Goal: Information Seeking & Learning: Compare options

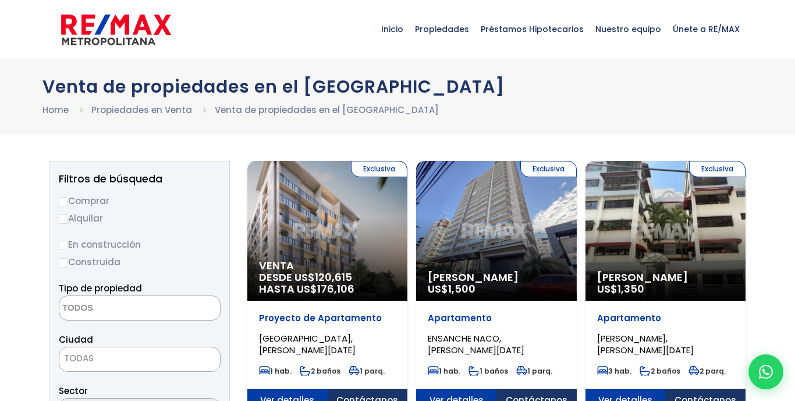
select select
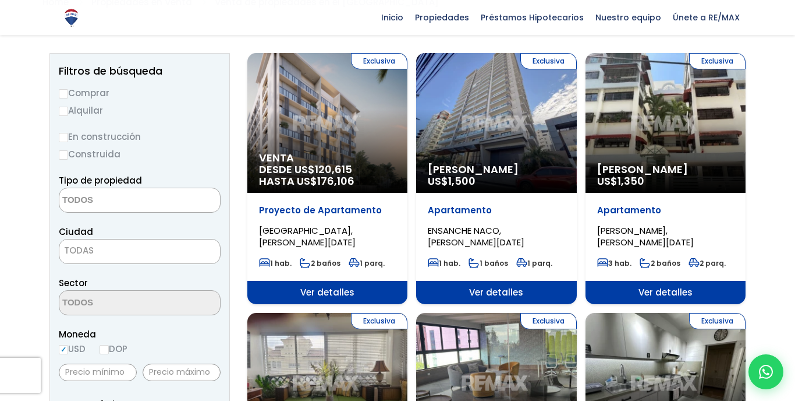
scroll to position [91, 0]
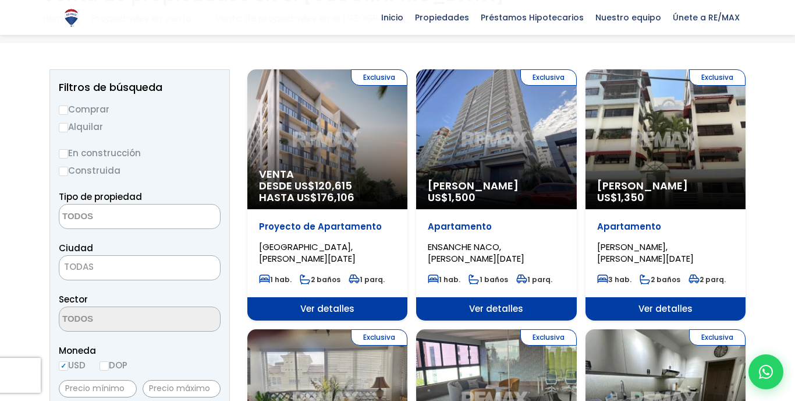
click at [86, 106] on label "Comprar" at bounding box center [140, 109] width 162 height 15
click at [68, 106] on input "Comprar" at bounding box center [63, 109] width 9 height 9
radio input "true"
click at [70, 217] on textarea "Search" at bounding box center [115, 216] width 113 height 25
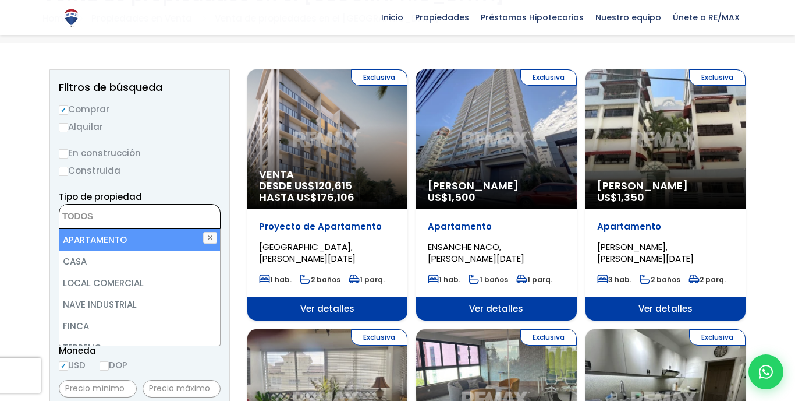
scroll to position [-1, 0]
click at [110, 248] on li "APARTAMENTO" at bounding box center [139, 240] width 161 height 22
select select "apartment"
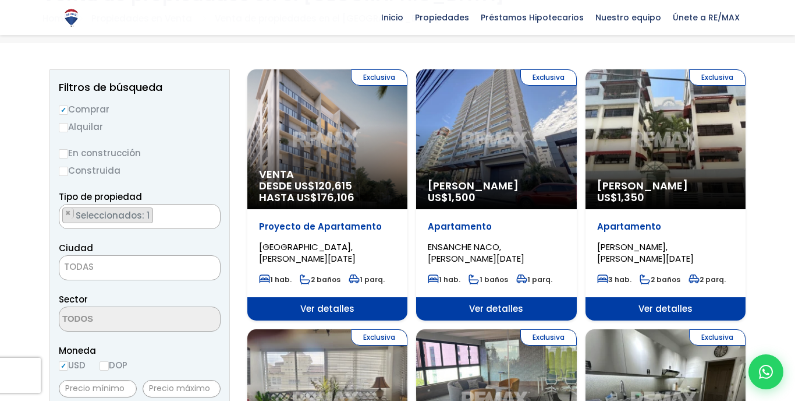
click at [73, 268] on span "TODAS" at bounding box center [79, 266] width 30 height 12
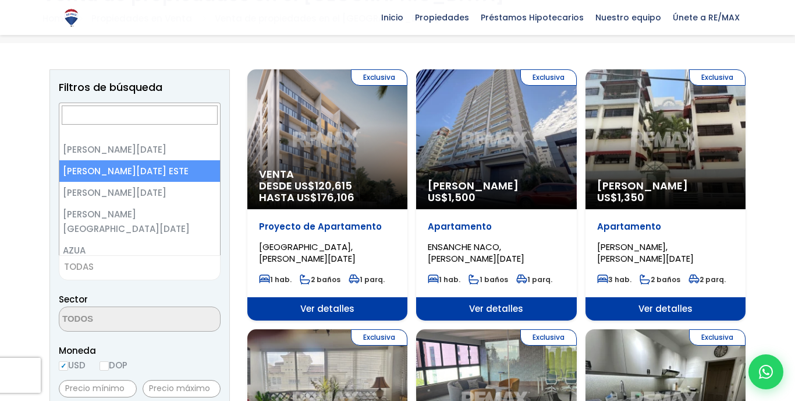
select select "148"
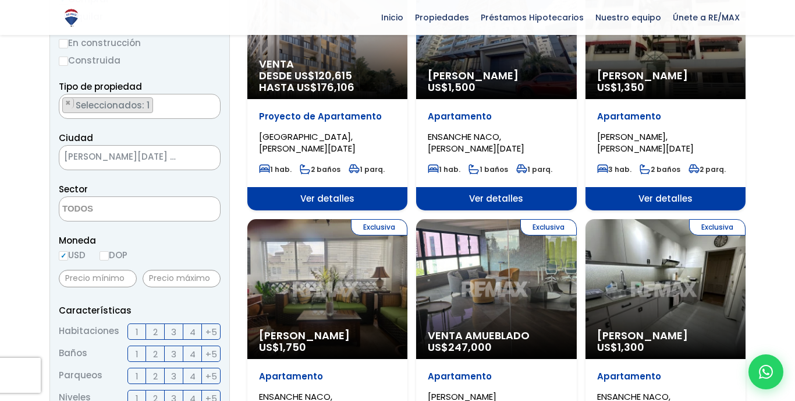
scroll to position [204, 0]
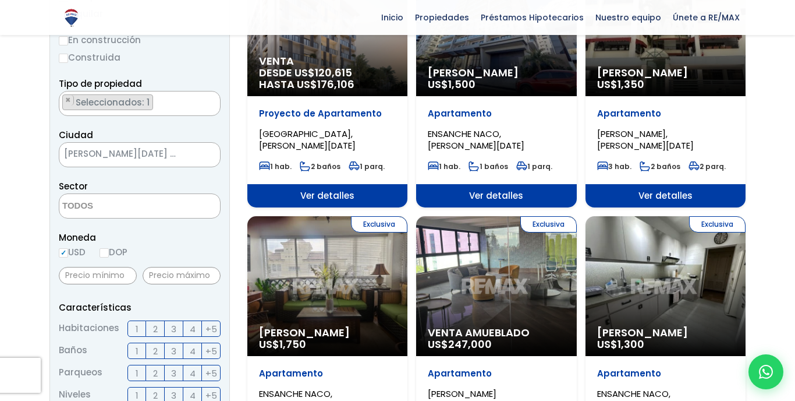
click at [89, 210] on textarea "Search" at bounding box center [115, 206] width 113 height 25
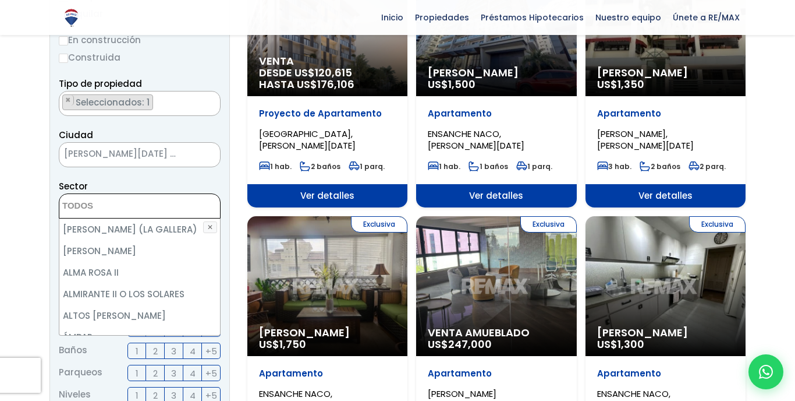
scroll to position [15, 0]
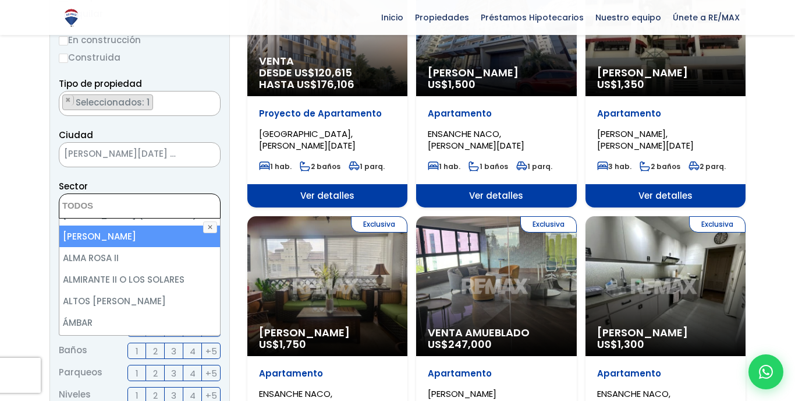
click at [140, 232] on li "[PERSON_NAME]" at bounding box center [139, 236] width 161 height 22
select select "13154"
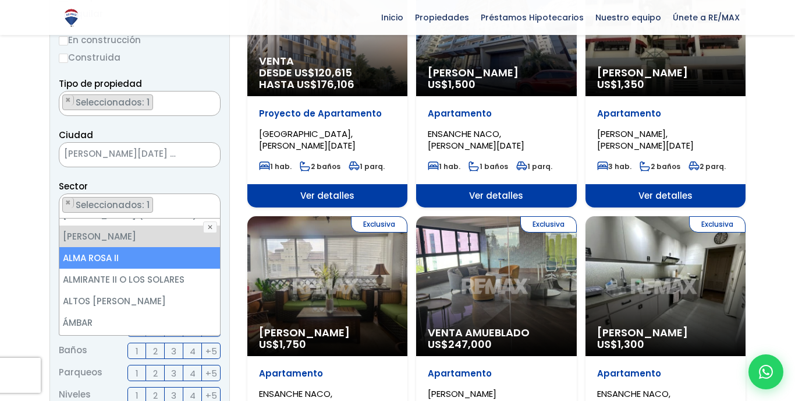
click at [135, 256] on li "ALMA ROSA II" at bounding box center [139, 258] width 161 height 22
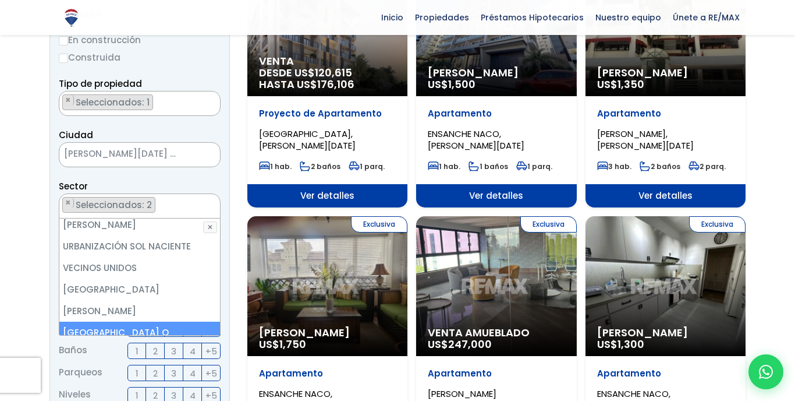
scroll to position [5808, 0]
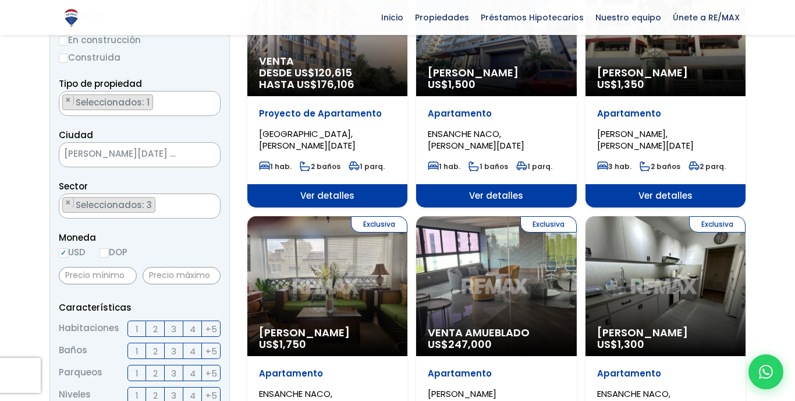
click at [176, 204] on ul "× Seleccionados: 3 × Seleccionados: 3 × Seleccionados: 3" at bounding box center [132, 206] width 146 height 25
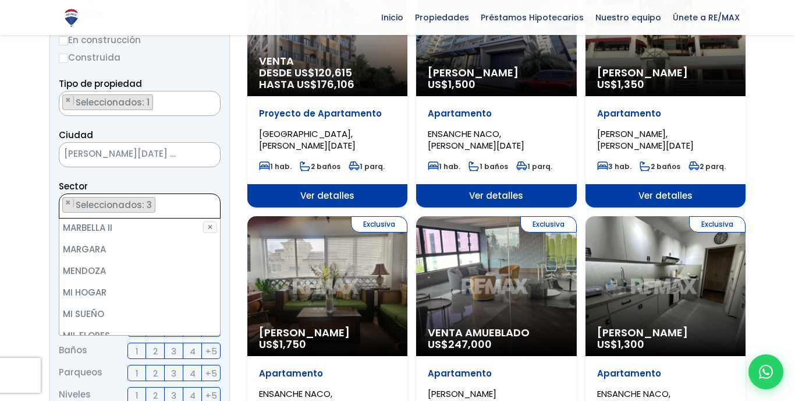
scroll to position [2775, 0]
click at [157, 346] on li "MIRADOR DEL ESTE" at bounding box center [139, 357] width 161 height 22
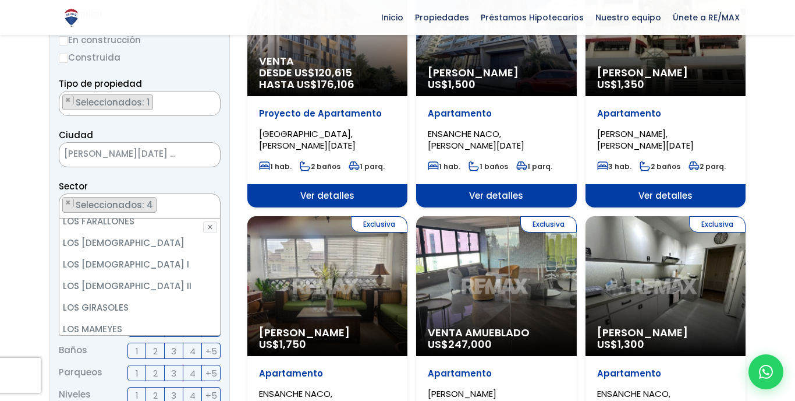
scroll to position [2256, 0]
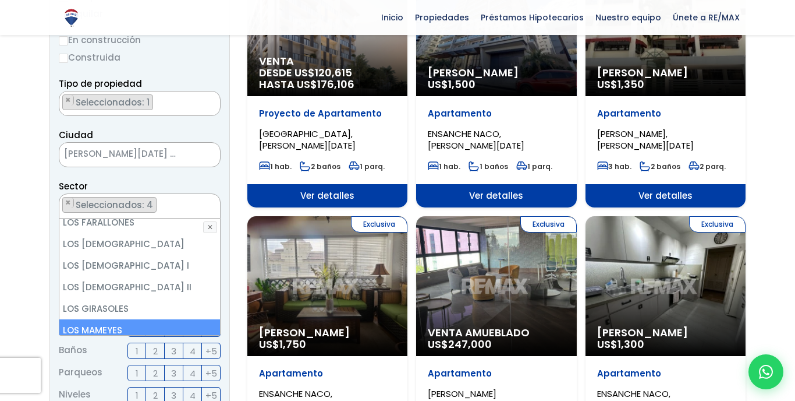
click at [160, 319] on li "LOS MAMEYES" at bounding box center [139, 330] width 161 height 22
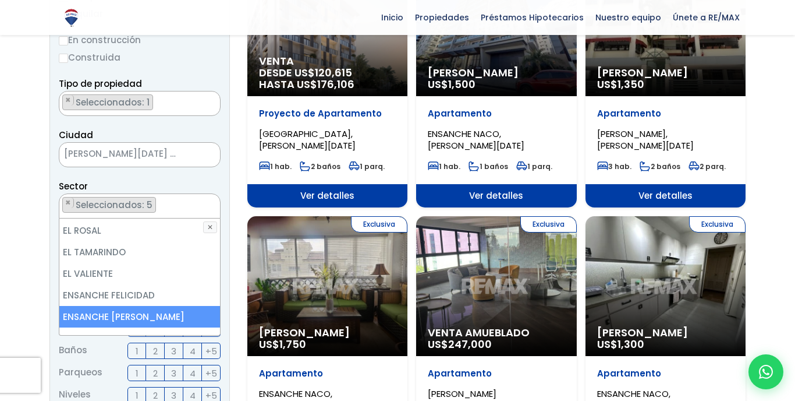
scroll to position [1127, 0]
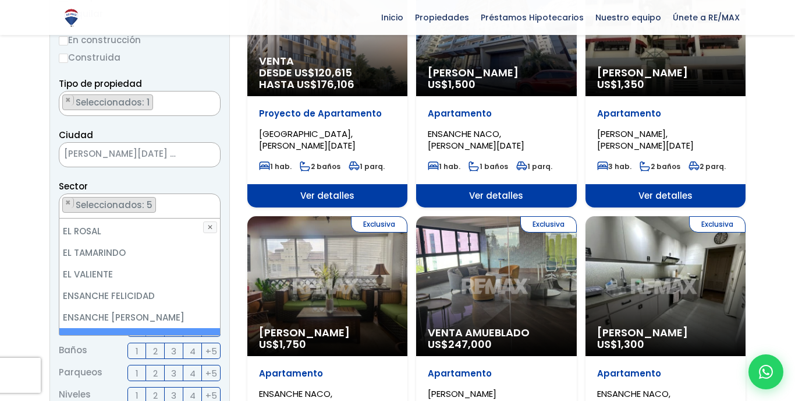
click at [122, 328] on li "ENSANCHE OZAMA" at bounding box center [139, 339] width 161 height 22
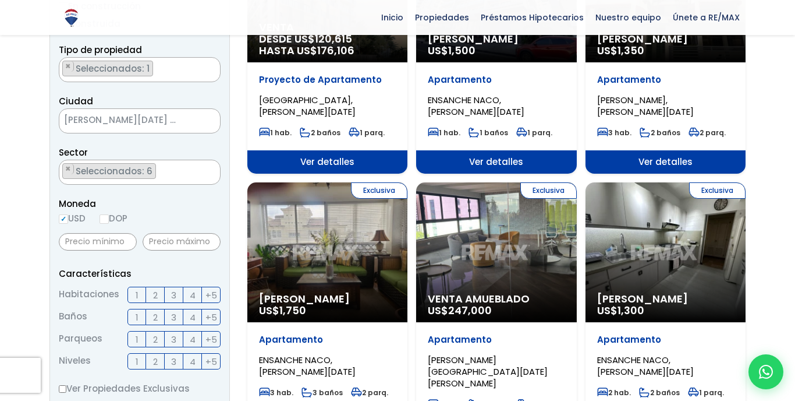
scroll to position [240, 0]
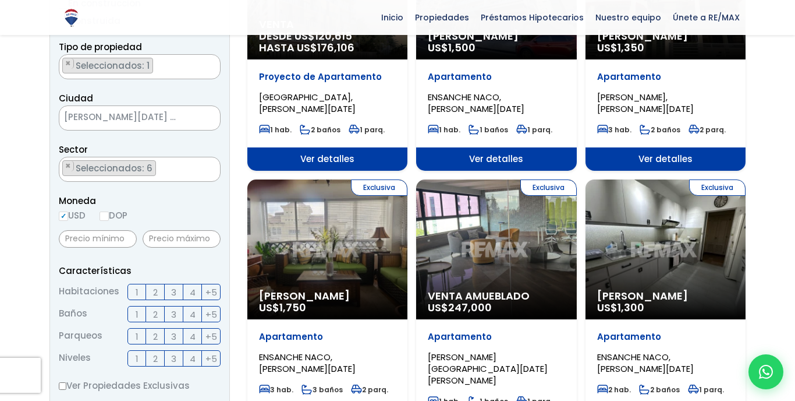
click at [100, 221] on input "DOP" at bounding box center [104, 215] width 9 height 9
radio input "true"
click at [90, 247] on input "text" at bounding box center [98, 238] width 78 height 17
type input "1,000,000"
click at [183, 241] on input "text" at bounding box center [182, 238] width 78 height 17
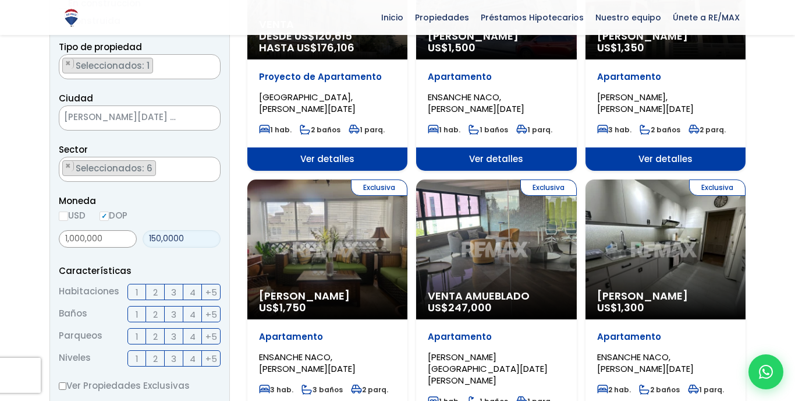
type input "1,500,000"
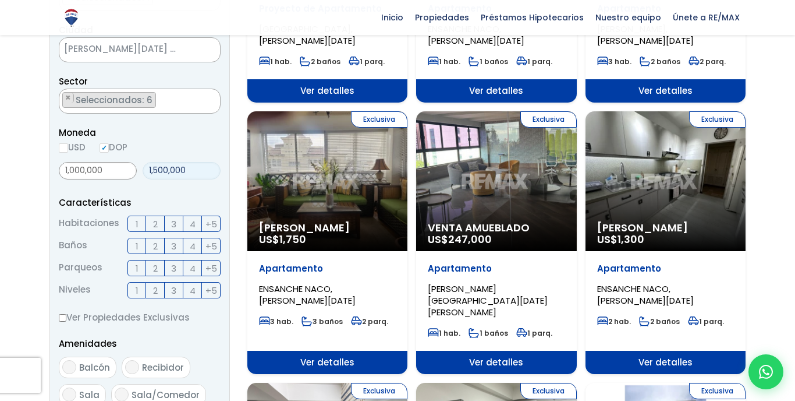
scroll to position [330, 0]
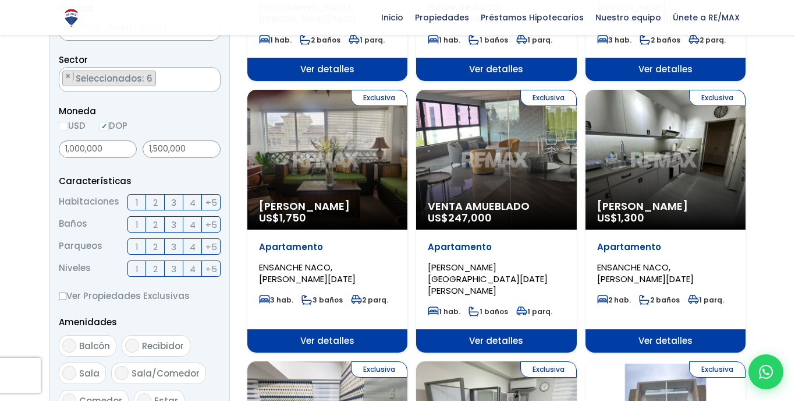
click at [0, 0] on input "1" at bounding box center [0, 0] width 0 height 0
checkbox input "true"
click at [0, 0] on input "1" at bounding box center [0, 0] width 0 height 0
checkbox input "true"
click at [139, 254] on span "1" at bounding box center [137, 246] width 3 height 15
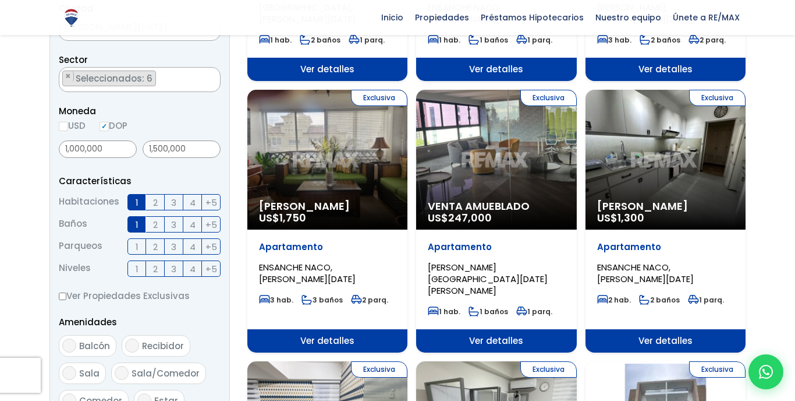
click at [0, 0] on input "1" at bounding box center [0, 0] width 0 height 0
checkbox input "true"
click at [0, 0] on input "2" at bounding box center [0, 0] width 0 height 0
checkbox input "true"
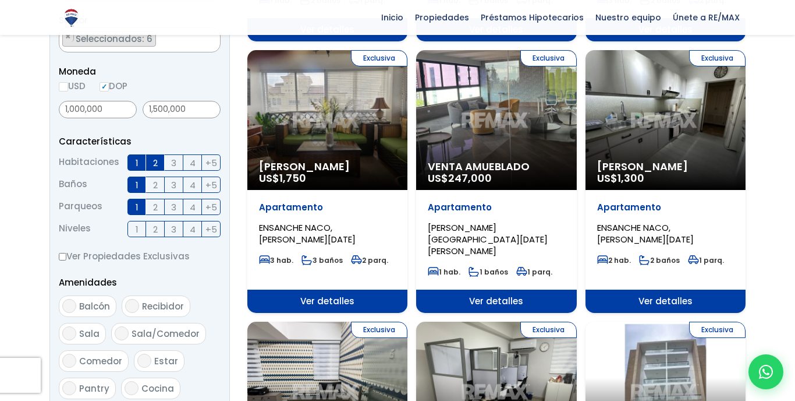
scroll to position [375, 0]
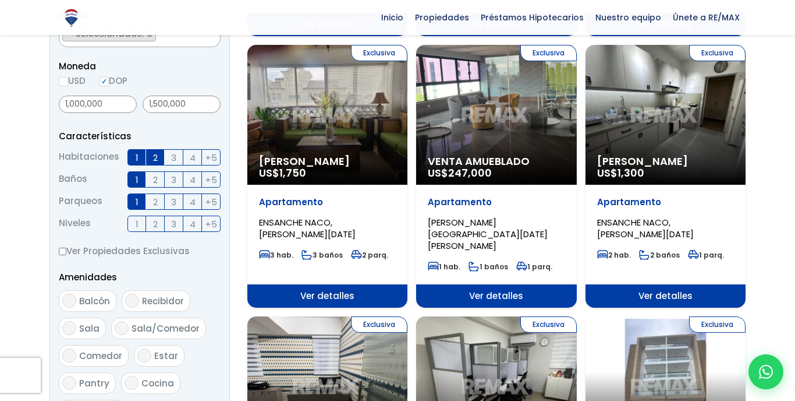
click at [208, 231] on span "+5" at bounding box center [212, 224] width 12 height 15
click at [0, 0] on input "+5" at bounding box center [0, 0] width 0 height 0
checkbox input "true"
click at [196, 231] on span "4" at bounding box center [193, 224] width 6 height 15
click at [0, 0] on input "4" at bounding box center [0, 0] width 0 height 0
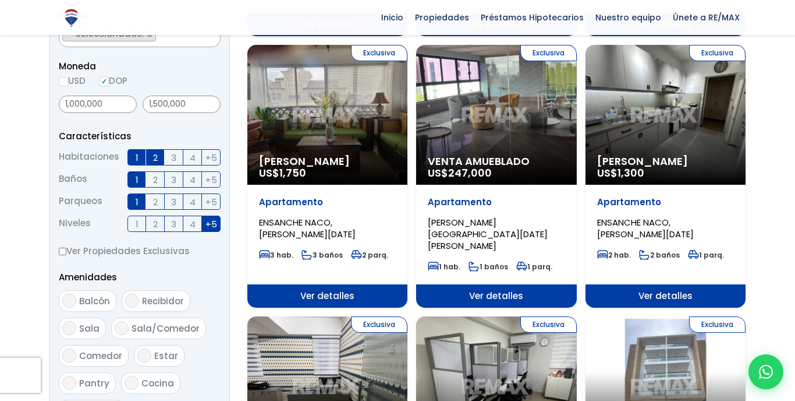
checkbox input "true"
click at [176, 231] on span "3" at bounding box center [173, 224] width 5 height 15
click at [0, 0] on input "3" at bounding box center [0, 0] width 0 height 0
checkbox input "true"
click at [158, 231] on span "2" at bounding box center [155, 224] width 5 height 15
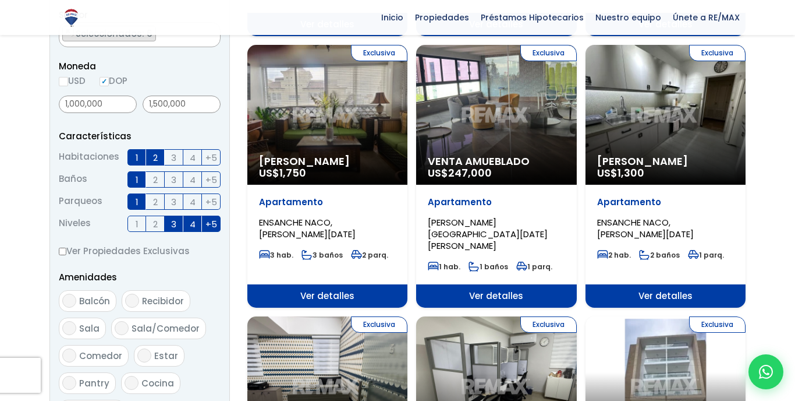
click at [0, 0] on input "2" at bounding box center [0, 0] width 0 height 0
checkbox input "true"
click at [0, 0] on input "1" at bounding box center [0, 0] width 0 height 0
checkbox input "true"
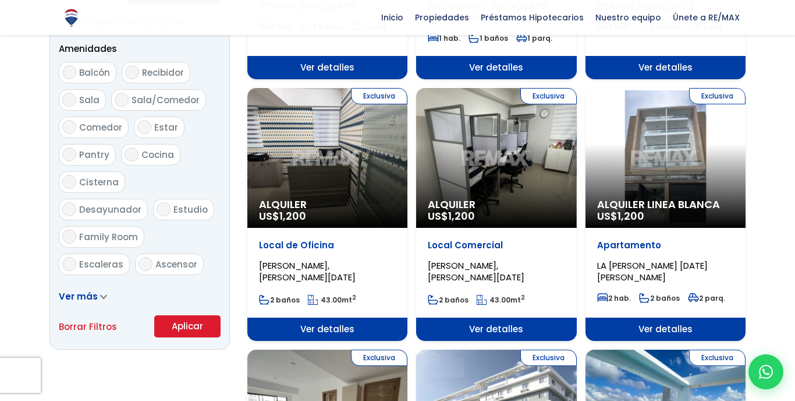
scroll to position [604, 0]
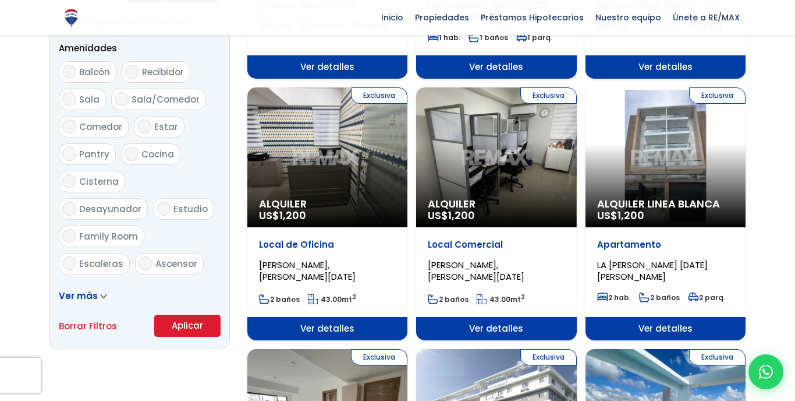
click at [82, 302] on span "Ver más" at bounding box center [78, 295] width 39 height 12
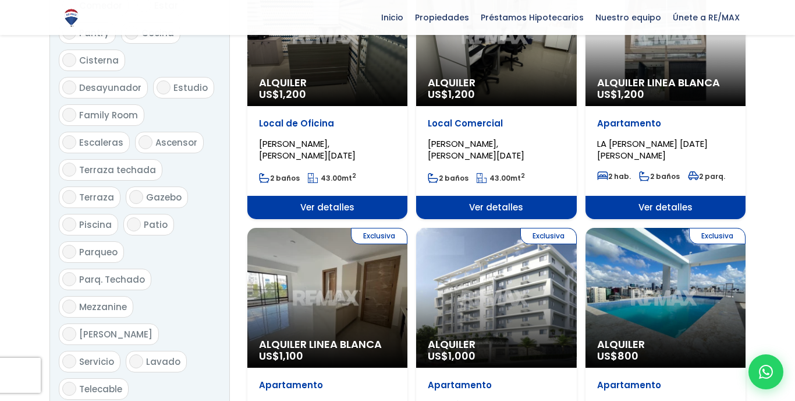
scroll to position [751, 0]
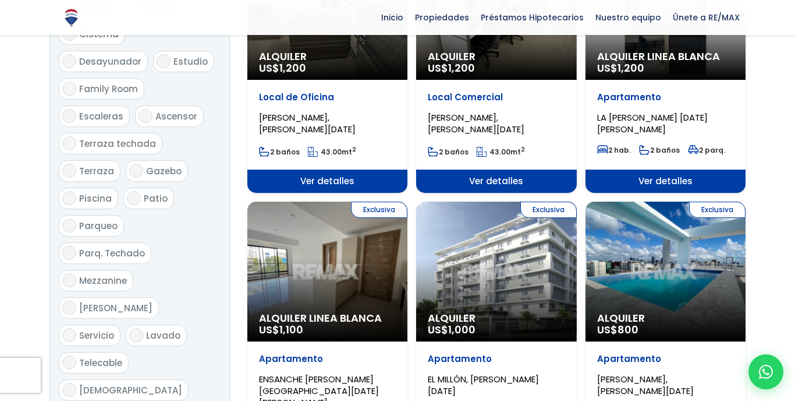
click at [66, 218] on input "Parqueo" at bounding box center [69, 225] width 14 height 14
checkbox input "true"
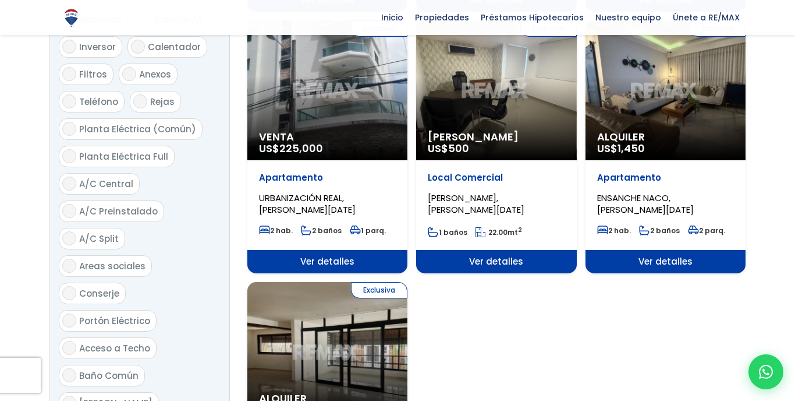
scroll to position [1211, 0]
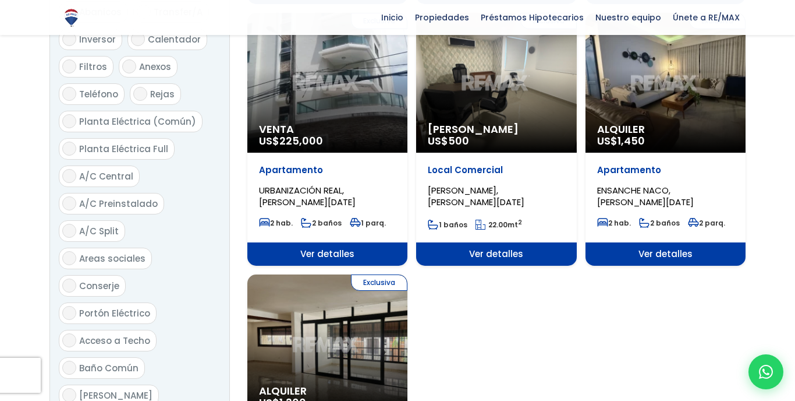
checkbox input "true"
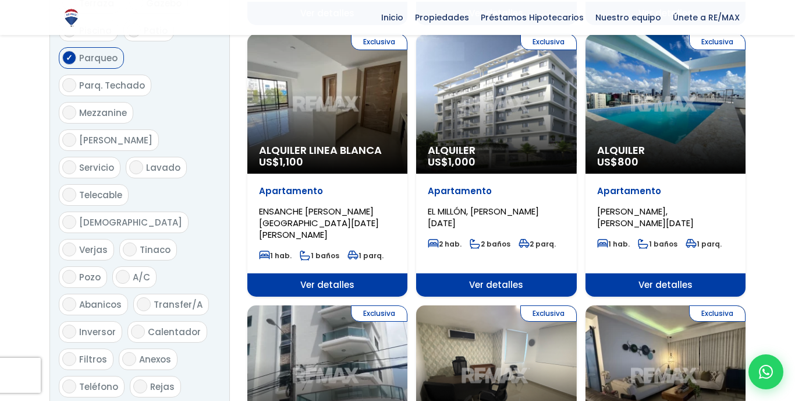
scroll to position [877, 0]
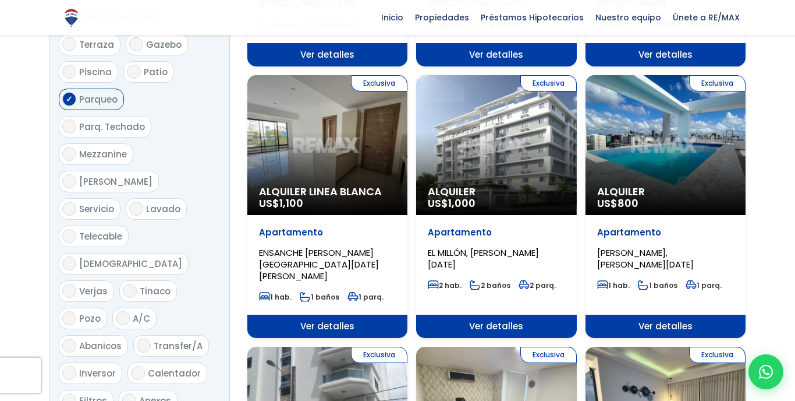
click at [148, 367] on span "Calentador" at bounding box center [174, 373] width 53 height 12
click at [131, 366] on input "Calentador" at bounding box center [138, 373] width 14 height 14
checkbox input "true"
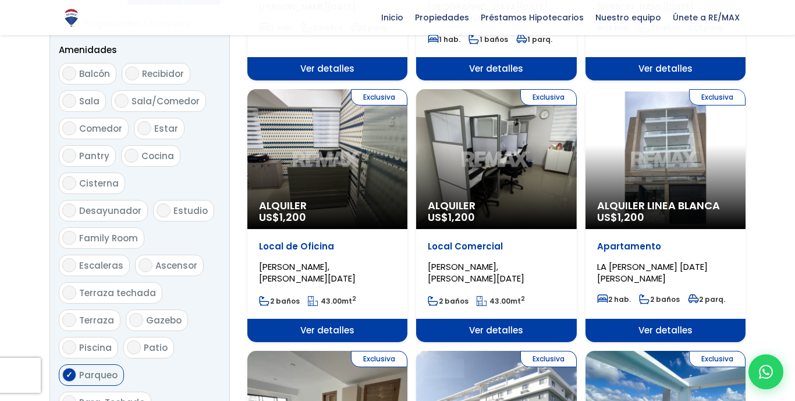
scroll to position [583, 0]
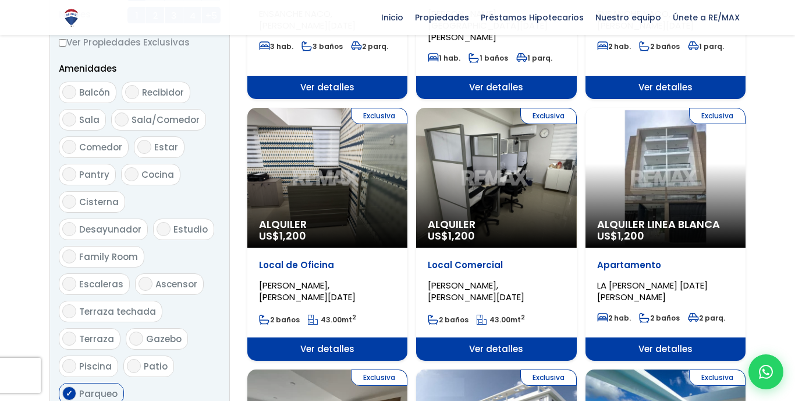
click at [94, 103] on label "Balcón" at bounding box center [88, 93] width 58 height 22
click at [76, 99] on input "Balcón" at bounding box center [69, 92] width 14 height 14
checkbox input "true"
click at [141, 181] on span "Cocina" at bounding box center [157, 174] width 33 height 12
click at [139, 181] on input "Cocina" at bounding box center [132, 174] width 14 height 14
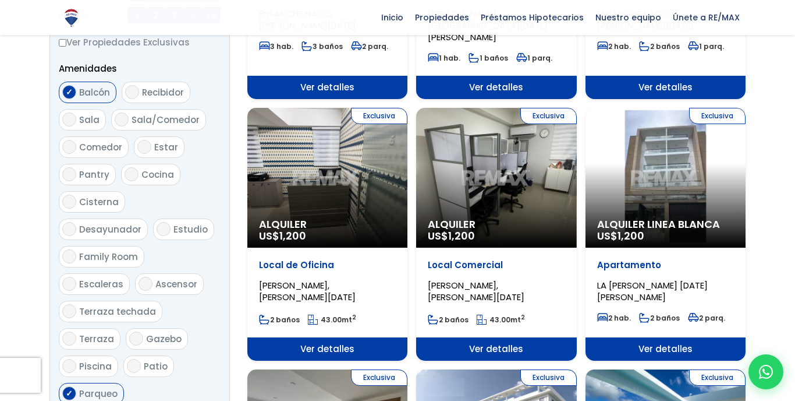
checkbox input "true"
click at [105, 278] on span "Escaleras" at bounding box center [101, 284] width 44 height 12
click at [76, 277] on input "Escaleras" at bounding box center [69, 284] width 14 height 14
checkbox input "true"
click at [155, 278] on span "Ascensor" at bounding box center [176, 284] width 42 height 12
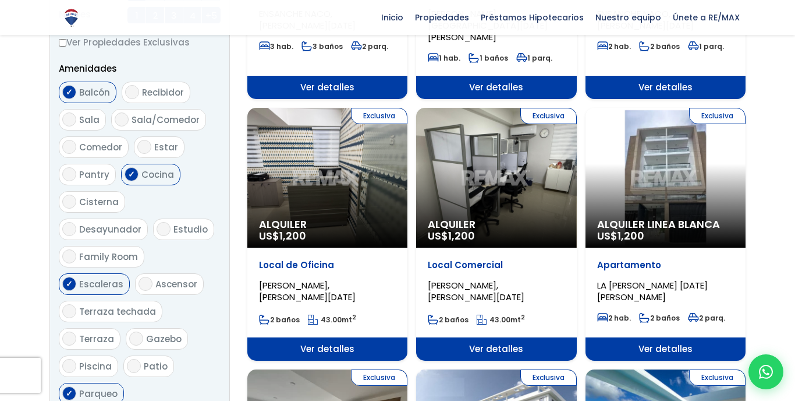
click at [146, 277] on input "Ascensor" at bounding box center [146, 284] width 14 height 14
checkbox input "true"
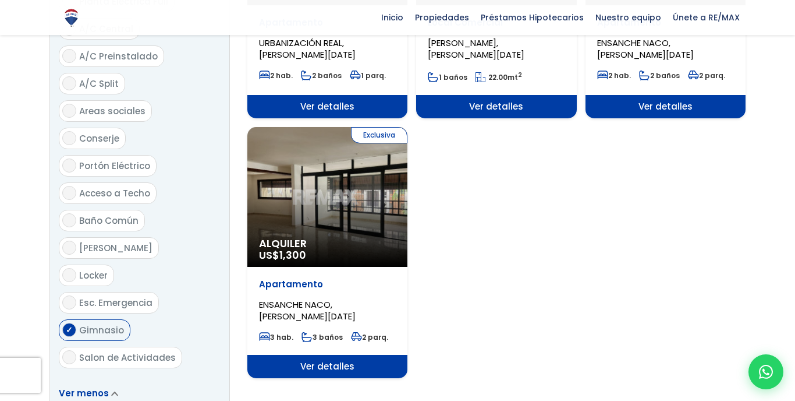
scroll to position [1337, 0]
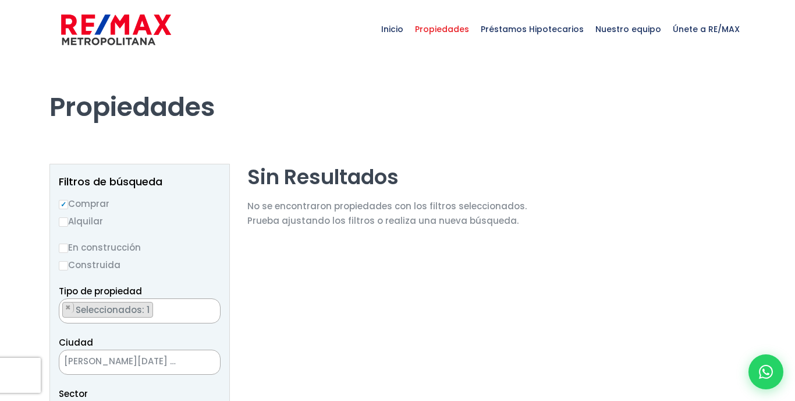
select select "13154"
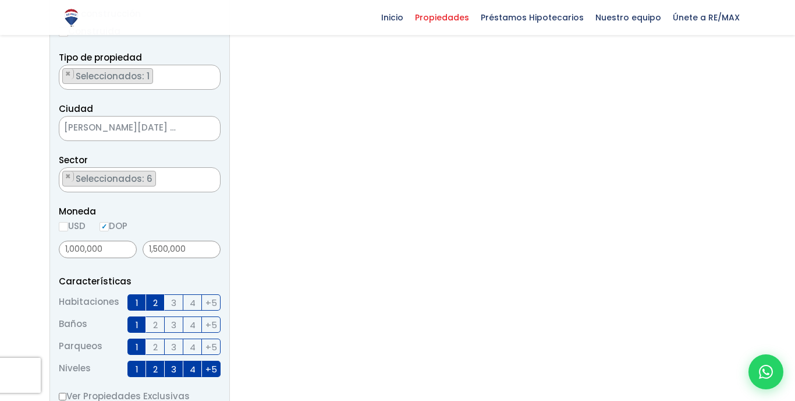
scroll to position [234, 0]
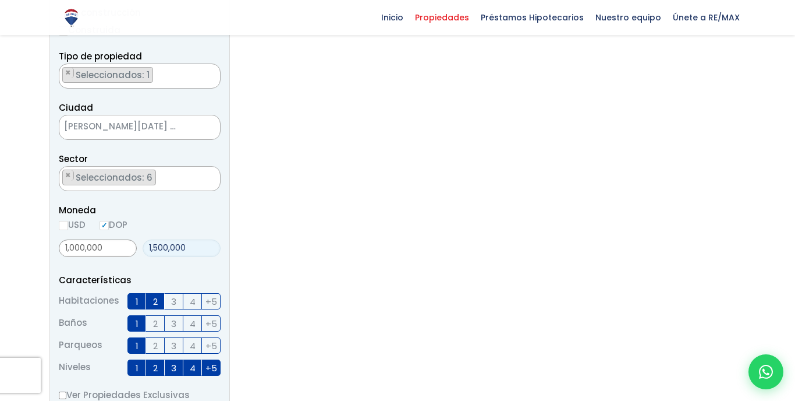
click at [190, 254] on input "1,500,000" at bounding box center [182, 247] width 78 height 17
type input "1"
type input "2,000,000"
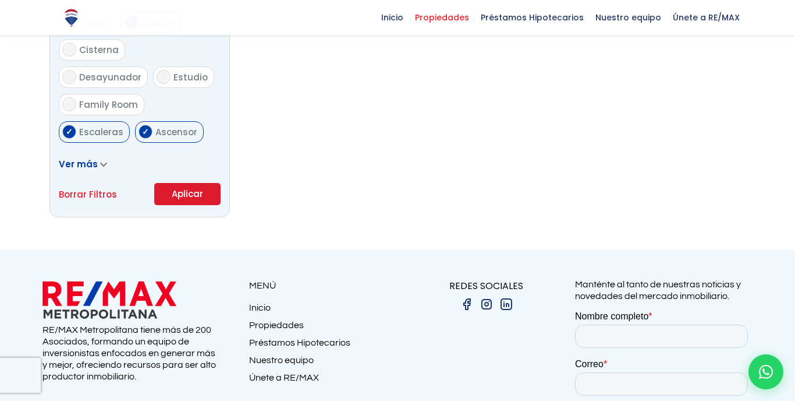
scroll to position [665, 0]
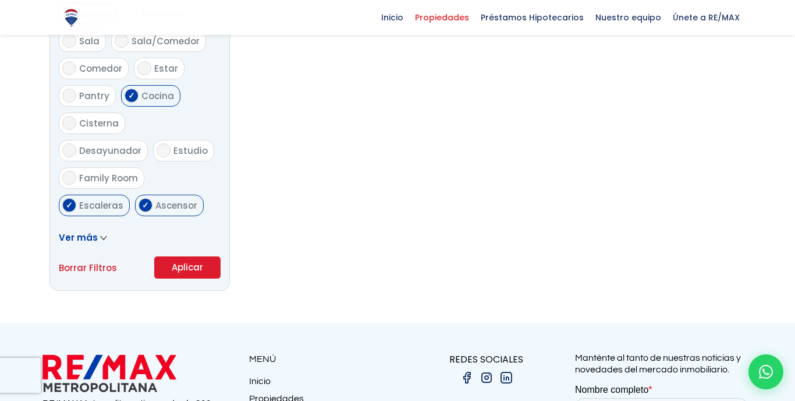
click at [204, 278] on button "Aplicar" at bounding box center [187, 267] width 66 height 22
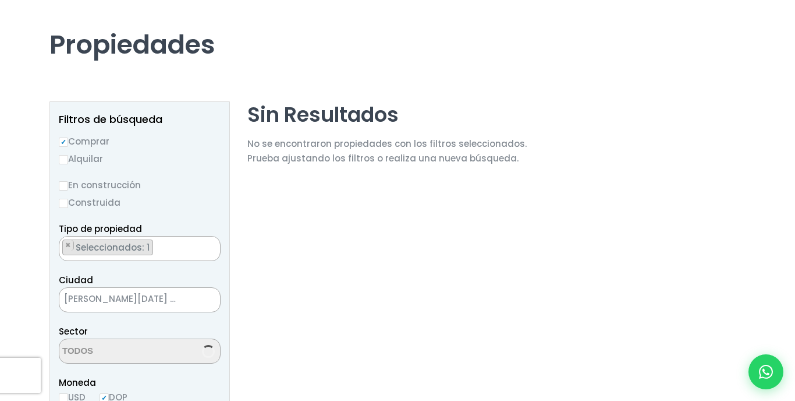
scroll to position [3382, 0]
select select "13154"
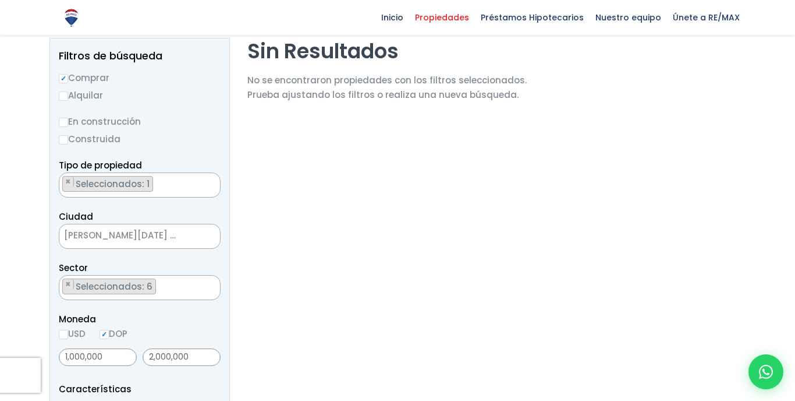
scroll to position [243, 0]
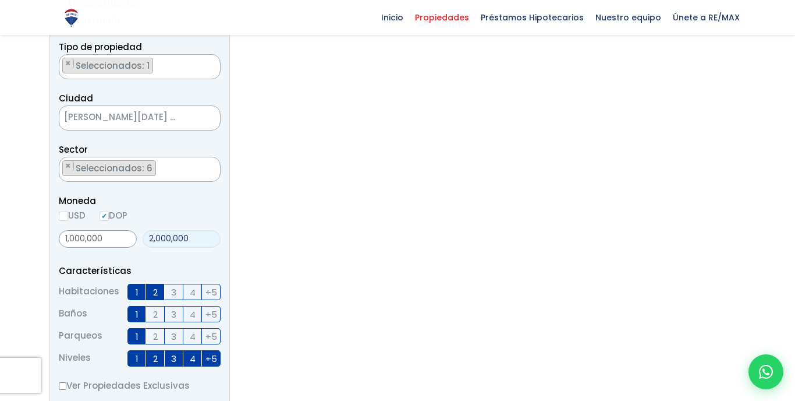
click at [162, 247] on input "2,000,000" at bounding box center [182, 238] width 78 height 17
type input "0"
type input "3,000,000"
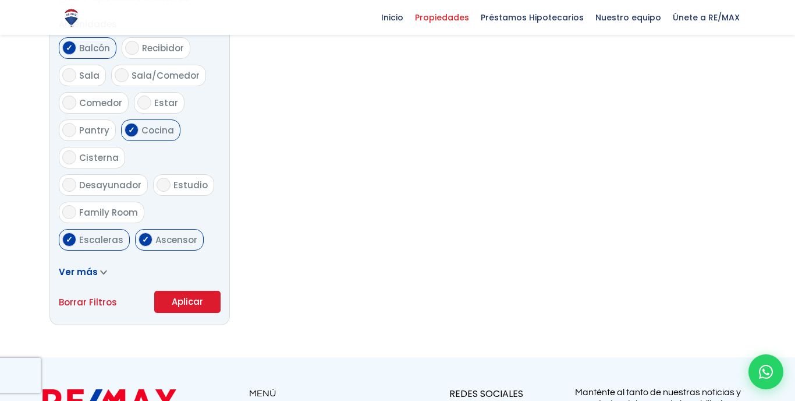
scroll to position [636, 0]
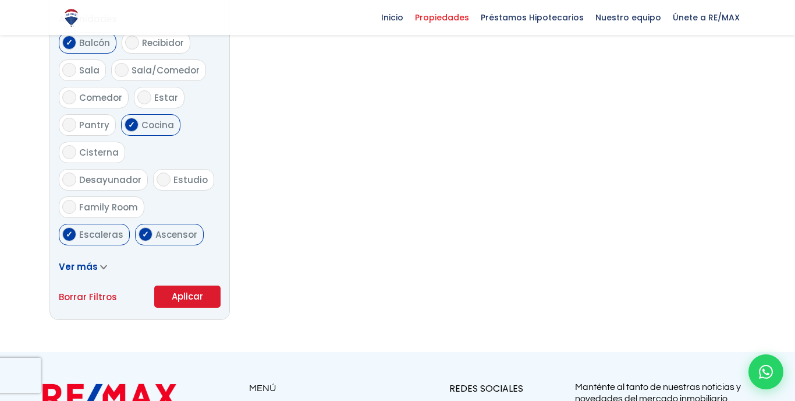
click at [183, 307] on button "Aplicar" at bounding box center [187, 296] width 66 height 22
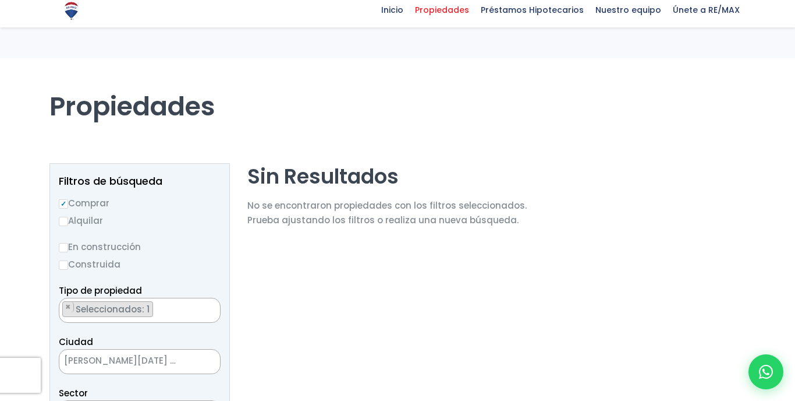
scroll to position [40, 0]
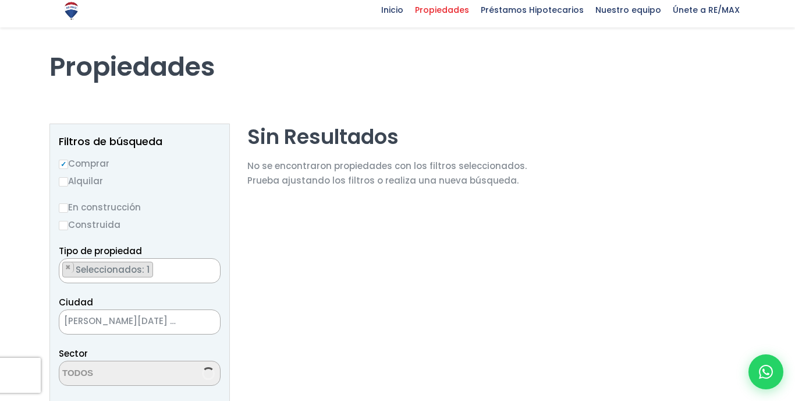
select select "13154"
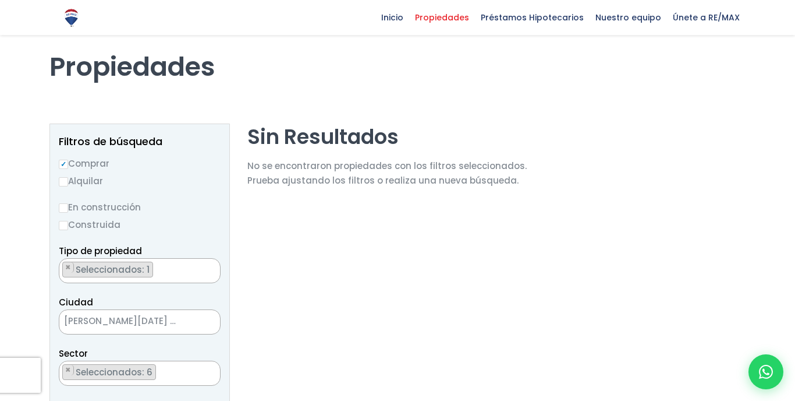
scroll to position [0, 0]
click at [94, 177] on label "Alquilar" at bounding box center [140, 181] width 162 height 15
click at [68, 177] on input "Alquilar" at bounding box center [63, 181] width 9 height 9
radio input "true"
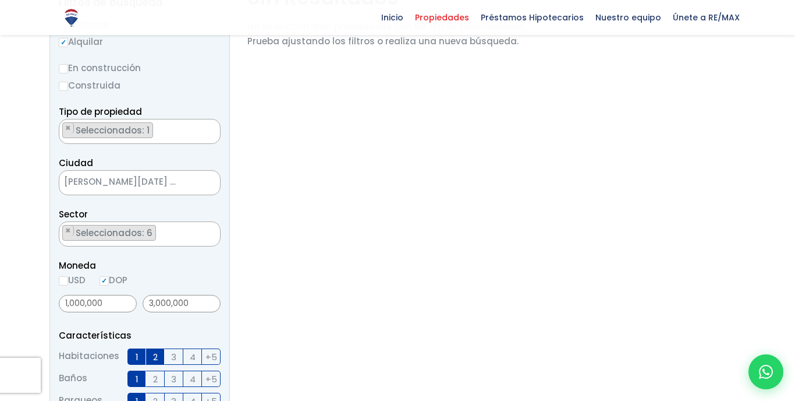
scroll to position [185, 0]
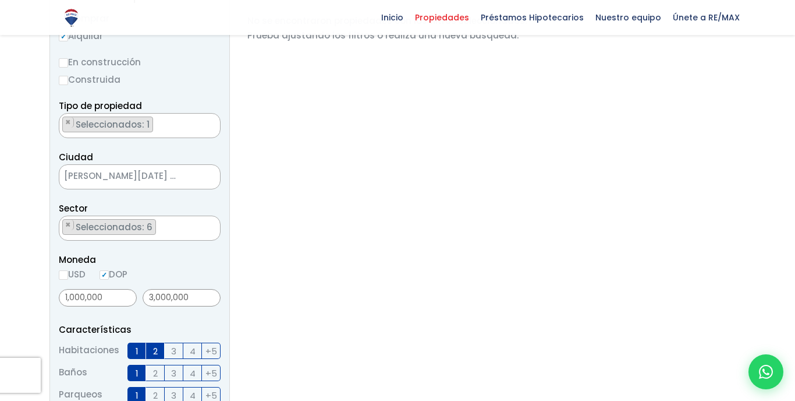
click at [96, 83] on label "Construida" at bounding box center [140, 79] width 162 height 15
click at [0, 0] on input "Construida" at bounding box center [0, 0] width 0 height 0
click at [100, 75] on label "Construida" at bounding box center [140, 79] width 162 height 15
click at [0, 0] on input "Construida" at bounding box center [0, 0] width 0 height 0
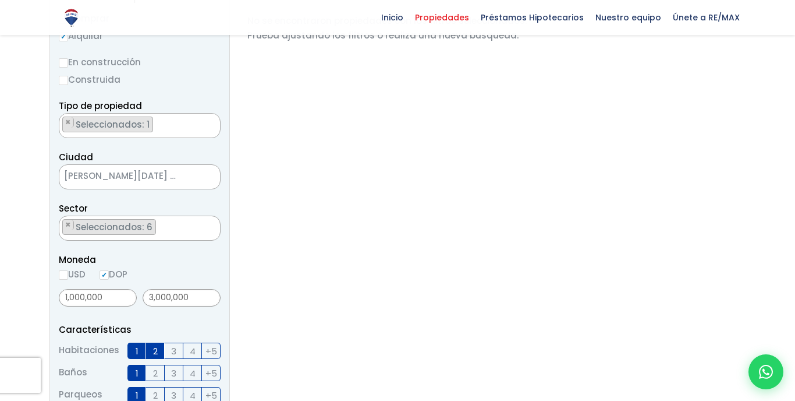
click at [102, 78] on label "Construida" at bounding box center [140, 79] width 162 height 15
click at [0, 0] on input "Construida" at bounding box center [0, 0] width 0 height 0
click at [102, 78] on label "Construida" at bounding box center [140, 79] width 162 height 15
click at [0, 0] on input "Construida" at bounding box center [0, 0] width 0 height 0
click at [69, 79] on label "Construida" at bounding box center [140, 79] width 162 height 15
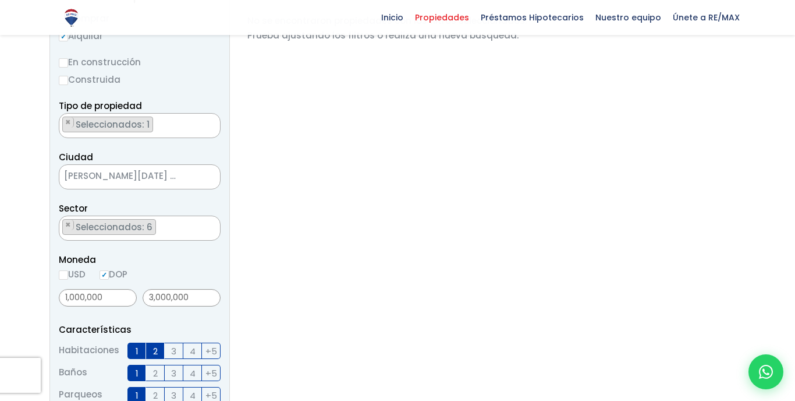
click at [0, 0] on input "Construida" at bounding box center [0, 0] width 0 height 0
click at [69, 79] on label "Construida" at bounding box center [140, 79] width 162 height 15
click at [0, 0] on input "Construida" at bounding box center [0, 0] width 0 height 0
click at [63, 80] on input "Construida" at bounding box center [63, 80] width 9 height 9
radio input "true"
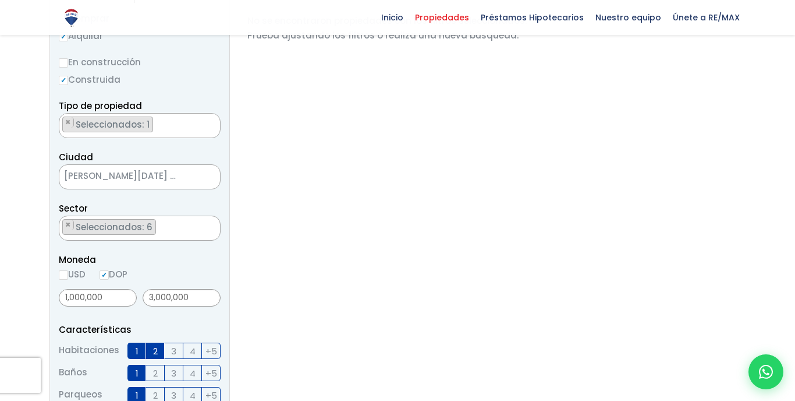
click at [185, 94] on form "Comprar Alquilar En construcción Construida Tipo de propiedad APARTAMENTO CASA …" at bounding box center [140, 385] width 162 height 748
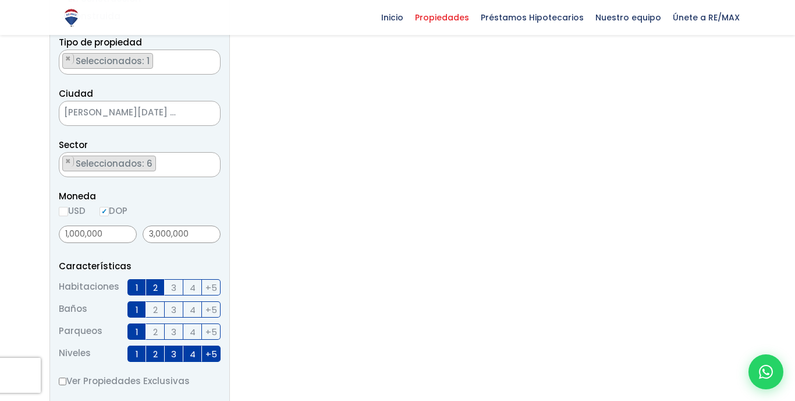
scroll to position [251, 0]
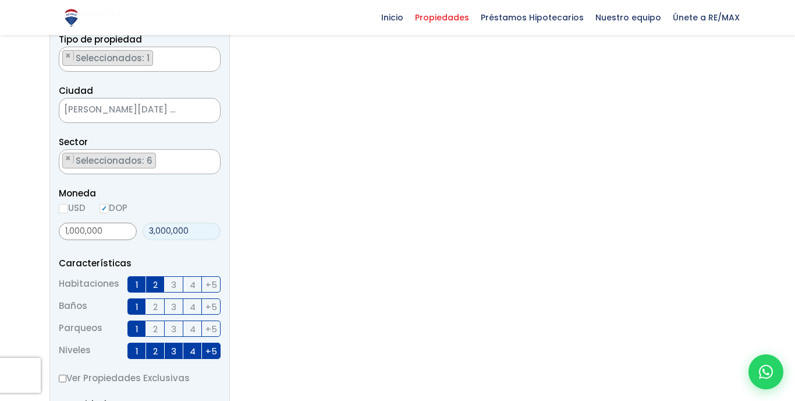
click at [173, 240] on input "3,000,000" at bounding box center [182, 230] width 78 height 17
type input "3"
type input "25,000"
click at [108, 240] on input "1,000,000" at bounding box center [98, 230] width 78 height 17
type input "1"
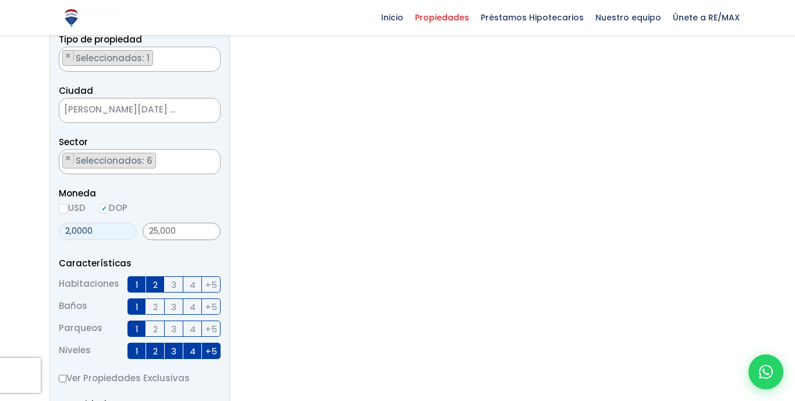
type input "20,000"
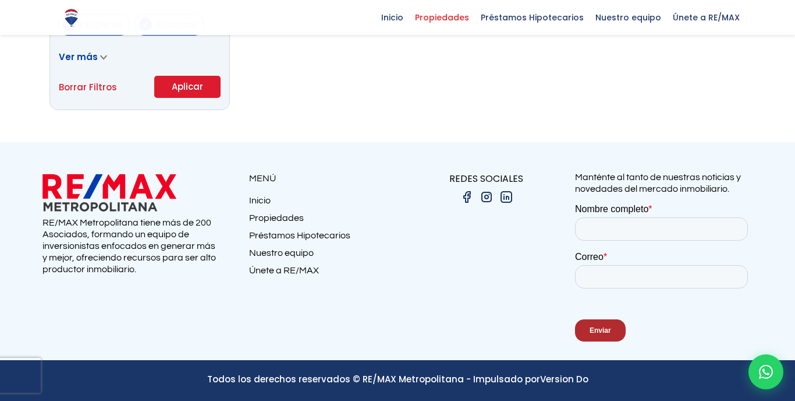
scroll to position [863, 0]
click at [198, 94] on button "Aplicar" at bounding box center [187, 87] width 66 height 22
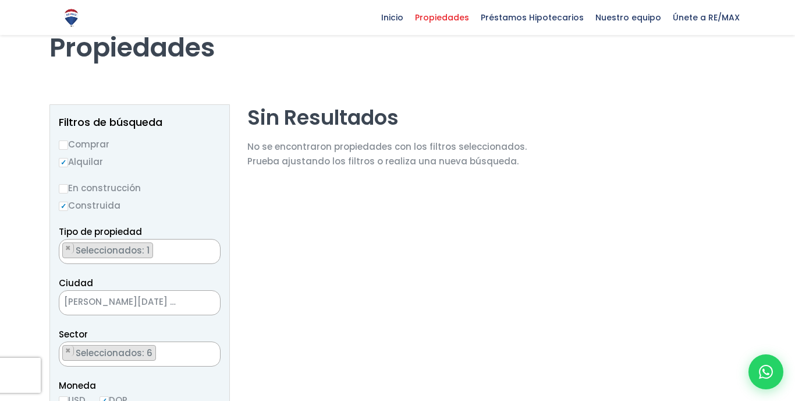
scroll to position [60, 0]
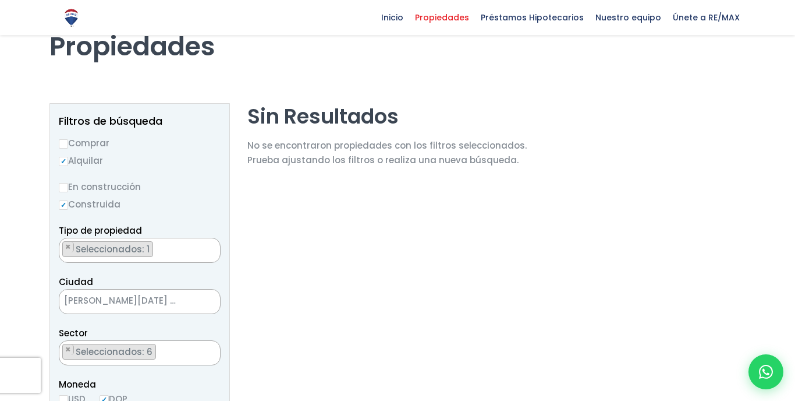
click at [66, 351] on textarea "Search" at bounding box center [62, 353] width 6 height 25
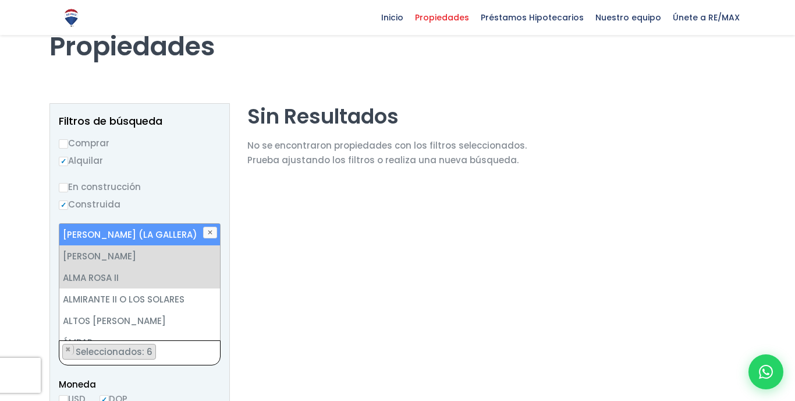
click at [213, 226] on li "AGAPITO SÁNCHEZ (LA GALLERA)" at bounding box center [139, 235] width 161 height 22
select select "13358"
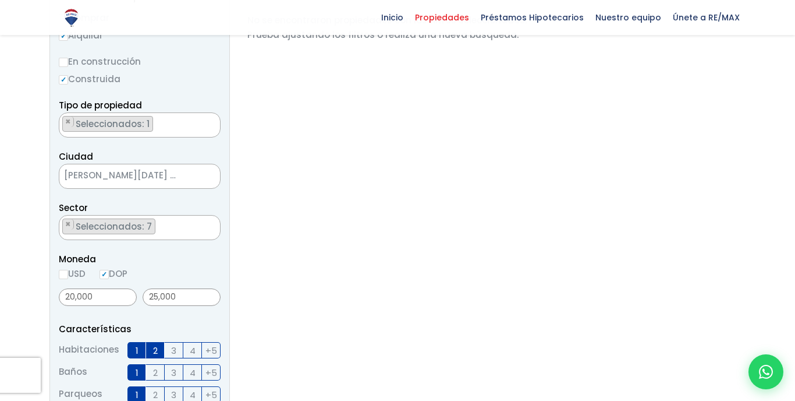
scroll to position [185, 0]
click at [172, 174] on span "[PERSON_NAME][DATE] ESTE" at bounding box center [125, 176] width 132 height 16
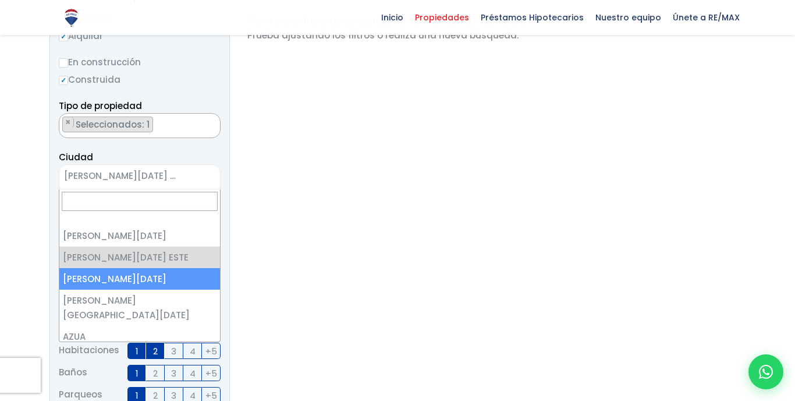
select select "149"
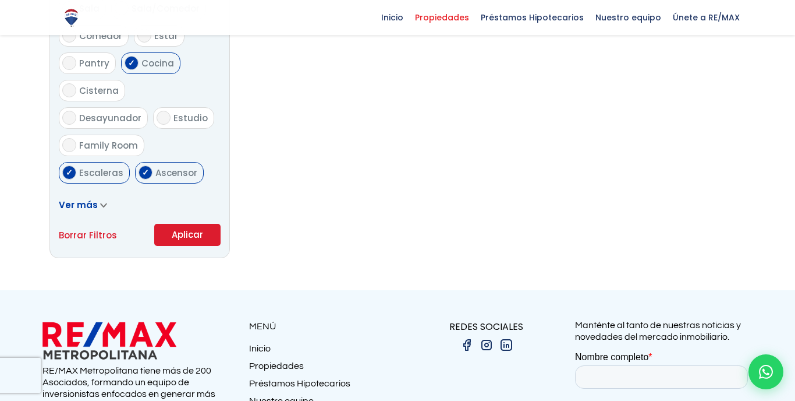
scroll to position [703, 0]
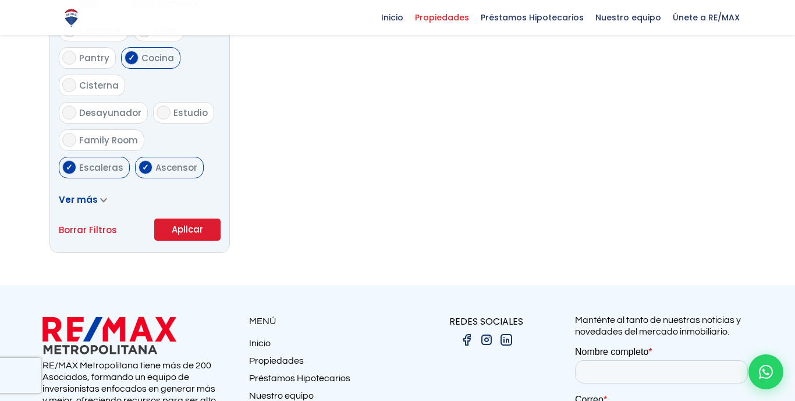
click at [187, 240] on button "Aplicar" at bounding box center [187, 229] width 66 height 22
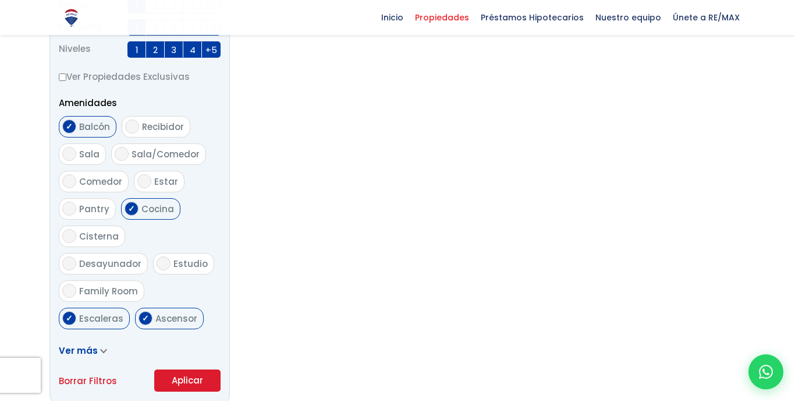
scroll to position [582, 0]
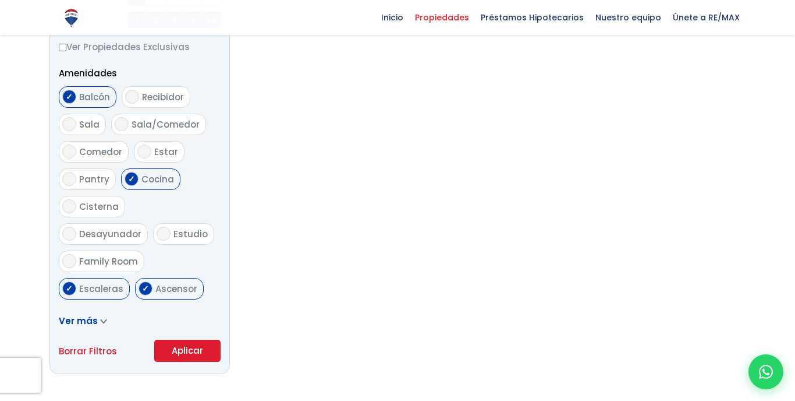
click at [101, 358] on link "Borrar Filtros" at bounding box center [88, 351] width 58 height 15
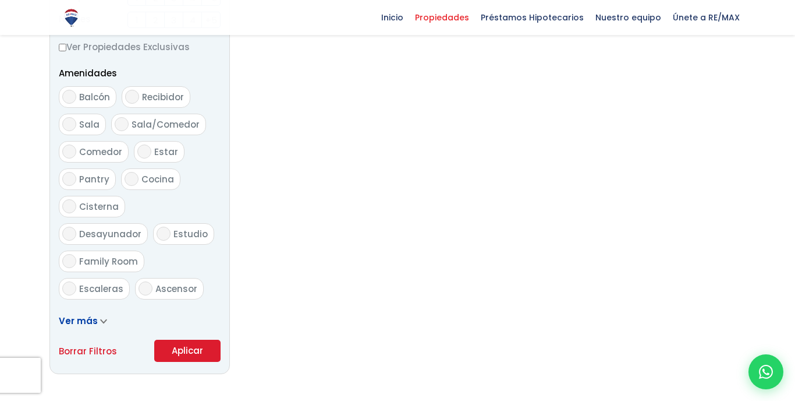
radio input "false"
select select
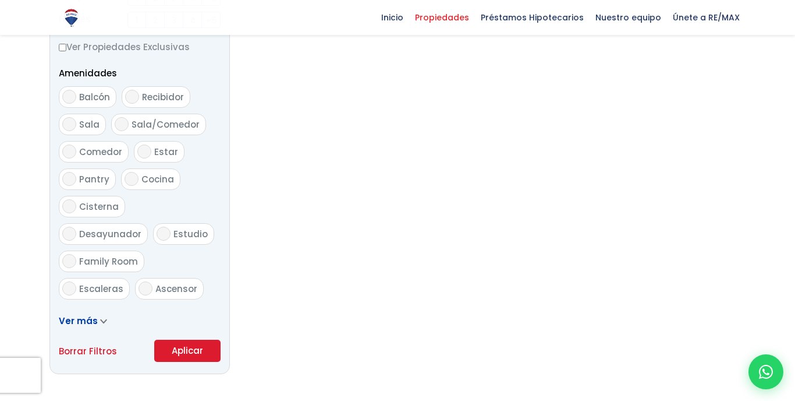
radio input "true"
checkbox input "false"
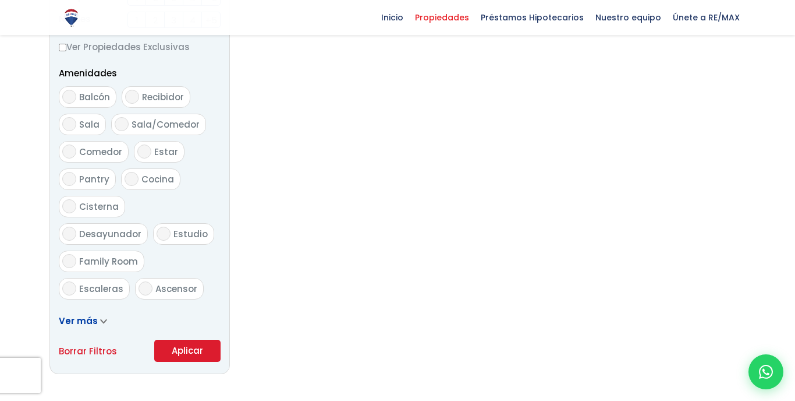
checkbox input "false"
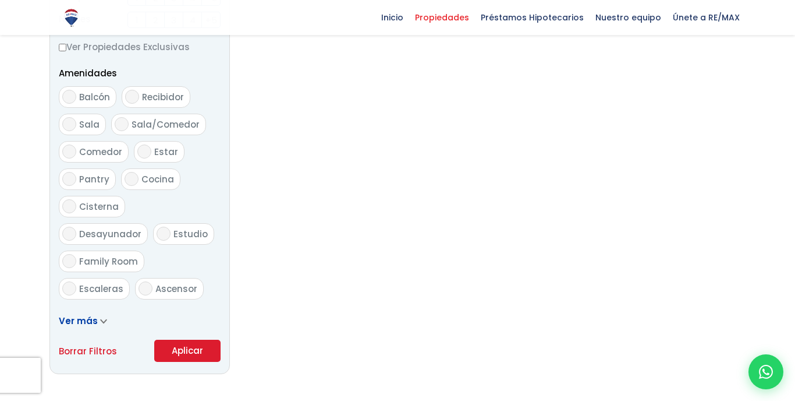
checkbox input "false"
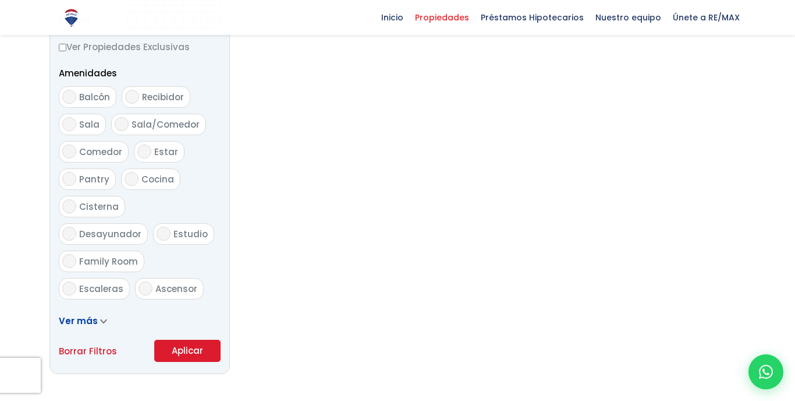
checkbox input "false"
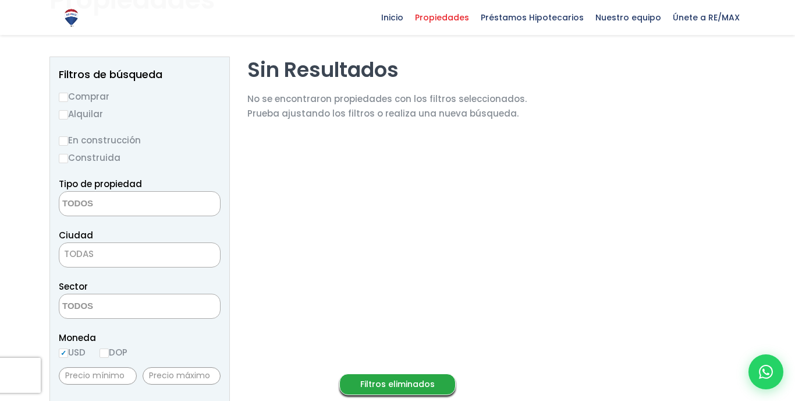
scroll to position [67, 0]
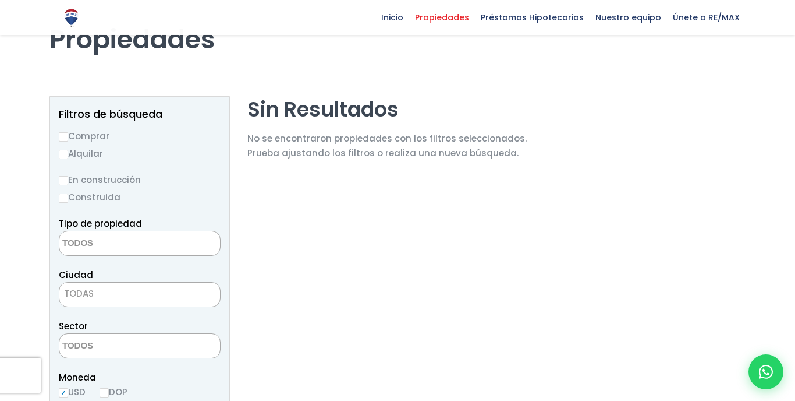
click at [90, 156] on label "Alquilar" at bounding box center [140, 153] width 162 height 15
click at [68, 156] on input "Alquilar" at bounding box center [63, 154] width 9 height 9
radio input "true"
click at [81, 197] on label "Construida" at bounding box center [140, 197] width 162 height 15
click at [0, 0] on input "Construida" at bounding box center [0, 0] width 0 height 0
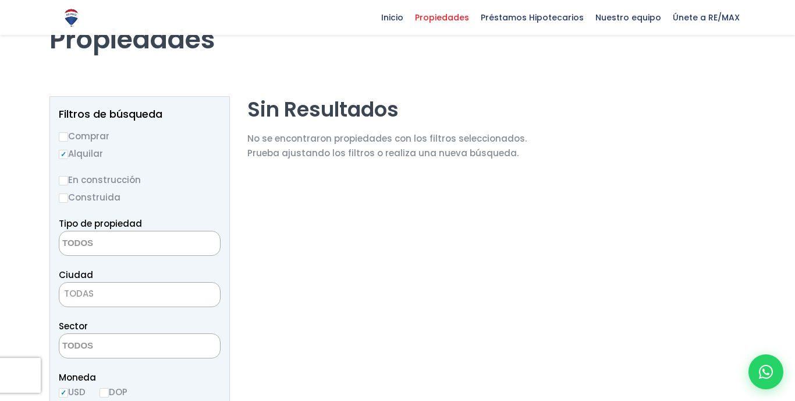
click at [103, 197] on label "Construida" at bounding box center [140, 197] width 162 height 15
click at [0, 0] on input "Construida" at bounding box center [0, 0] width 0 height 0
click at [65, 197] on input "Construida" at bounding box center [63, 197] width 9 height 9
radio input "true"
click at [100, 242] on textarea "Search" at bounding box center [115, 243] width 113 height 25
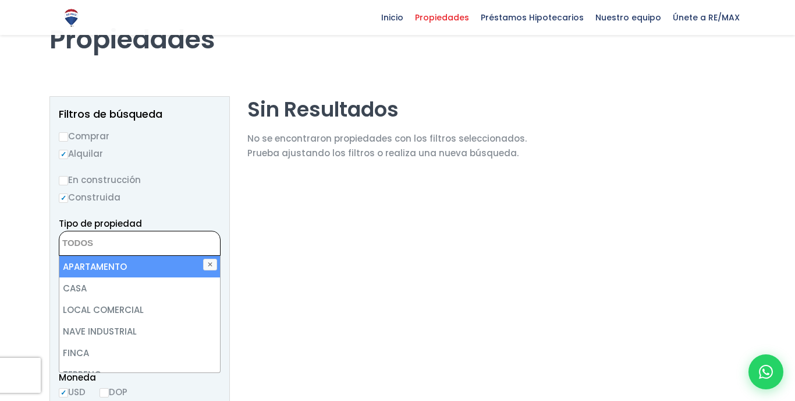
click at [105, 271] on li "APARTAMENTO" at bounding box center [139, 267] width 161 height 22
select select "apartment"
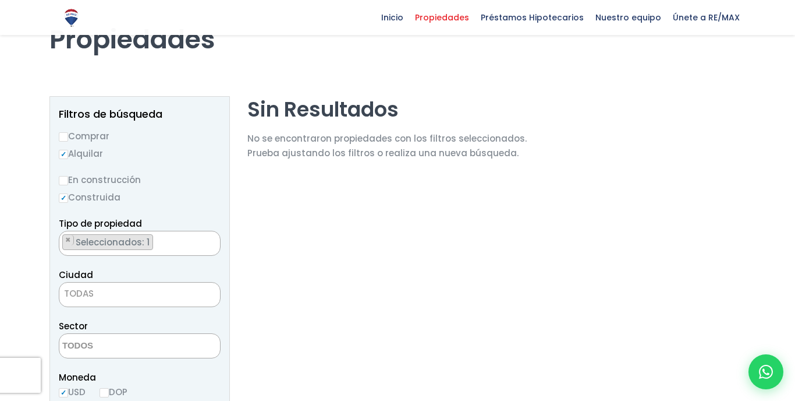
click at [173, 231] on ul "× Seleccionados: 1" at bounding box center [132, 243] width 146 height 25
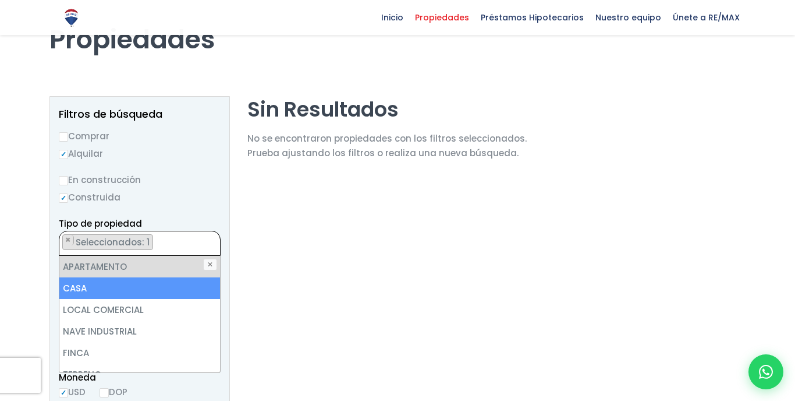
click at [148, 277] on li "CASA" at bounding box center [139, 288] width 161 height 22
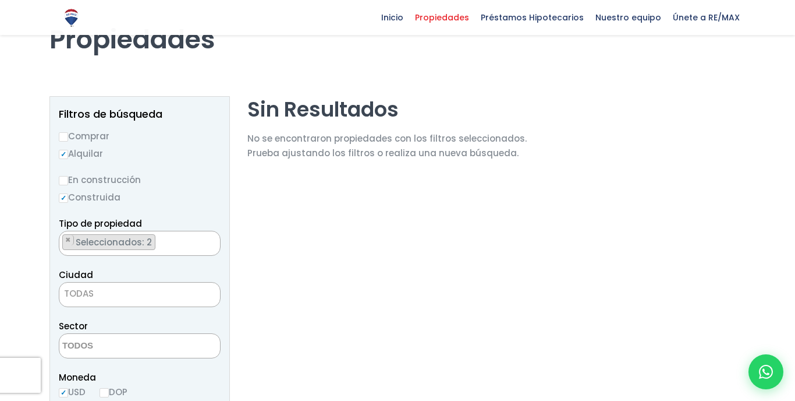
click at [93, 298] on span "TODAS" at bounding box center [79, 293] width 30 height 12
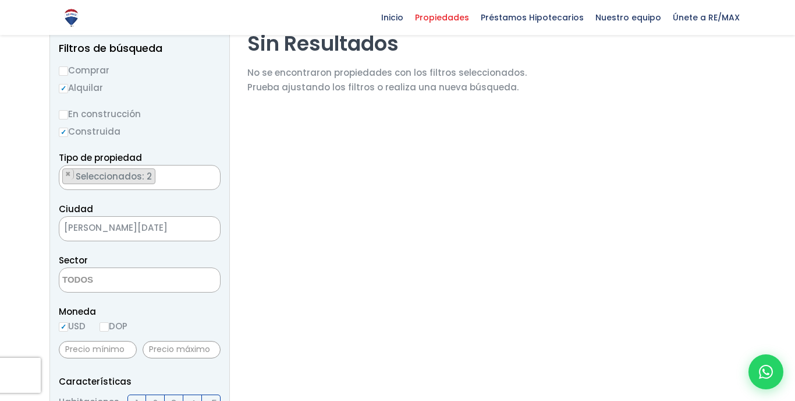
scroll to position [141, 0]
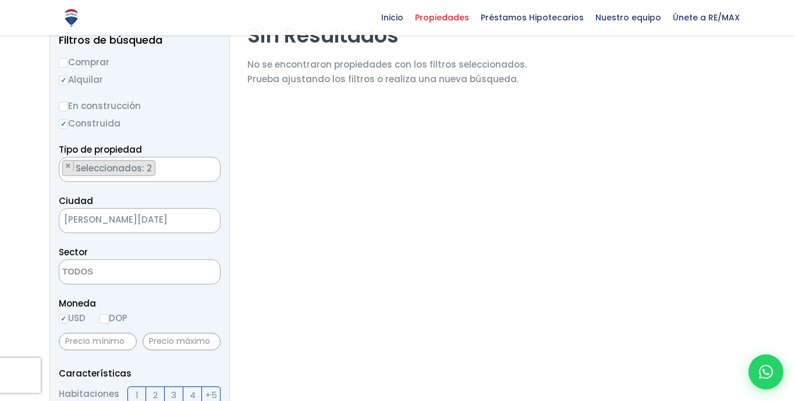
click at [111, 267] on textarea "Search" at bounding box center [115, 272] width 113 height 25
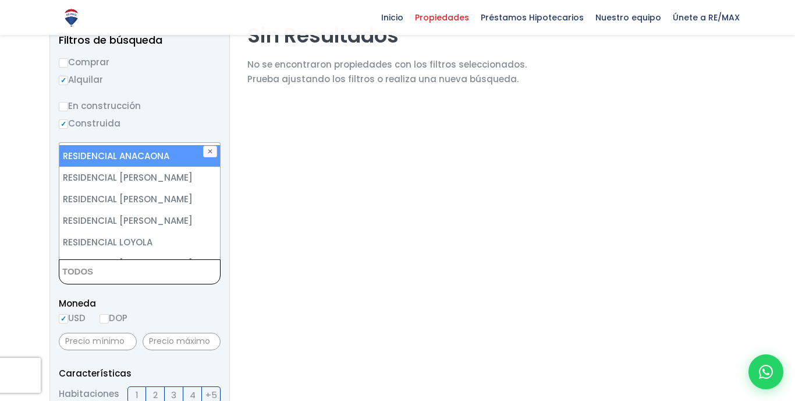
scroll to position [1535, 0]
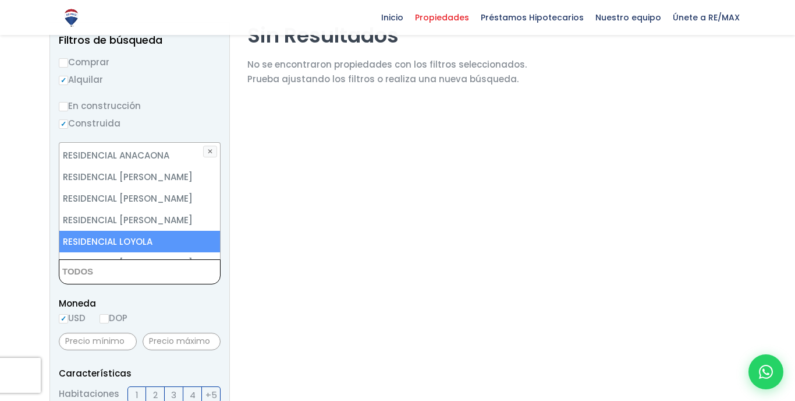
click at [27, 257] on div at bounding box center [397, 381] width 795 height 929
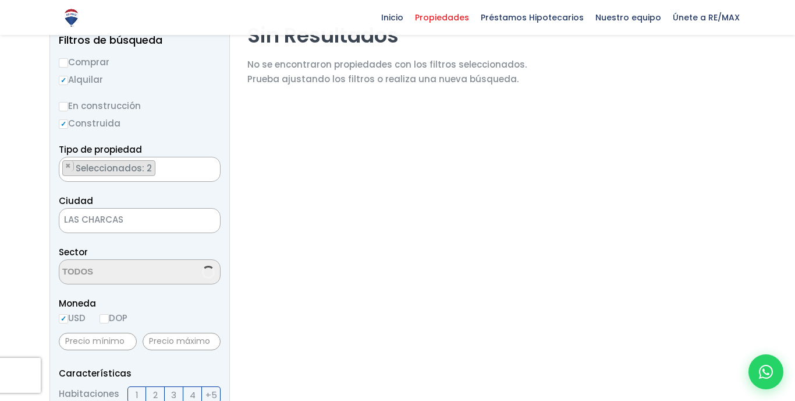
scroll to position [133, 0]
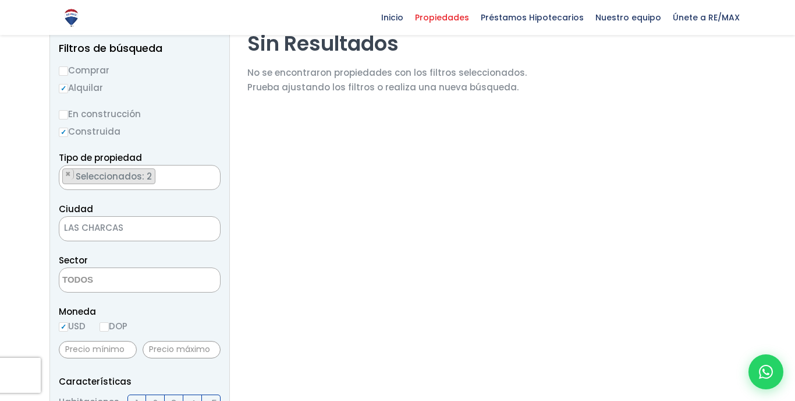
click at [151, 229] on span "LAS CHARCAS" at bounding box center [125, 228] width 132 height 16
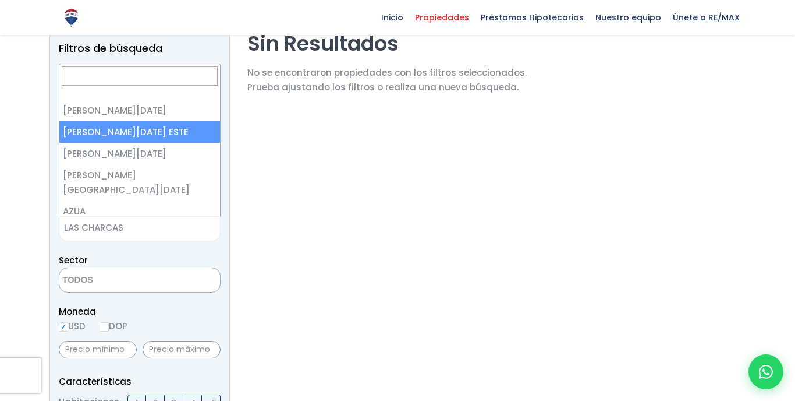
select select "148"
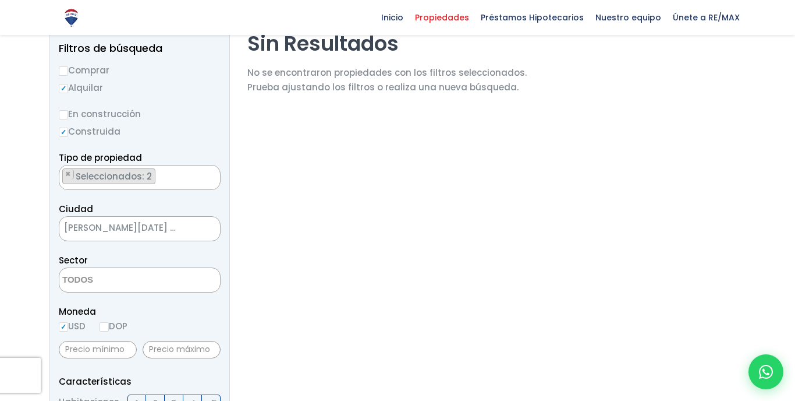
click at [164, 185] on ul "× Seleccionados: 2 × Seleccionados: 2" at bounding box center [132, 177] width 146 height 25
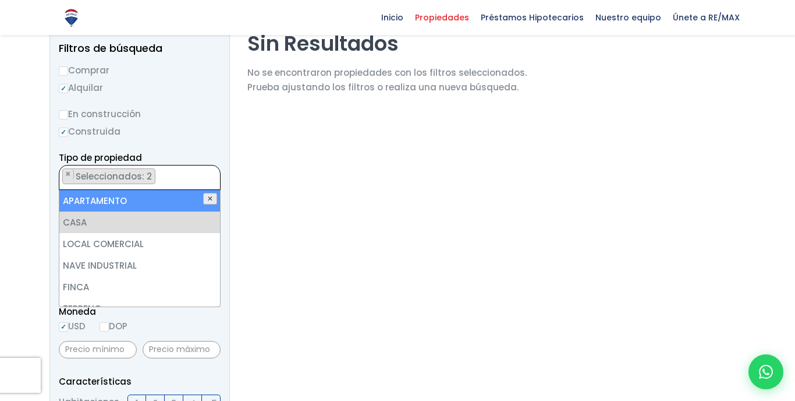
click at [213, 199] on button "✕" at bounding box center [210, 199] width 14 height 12
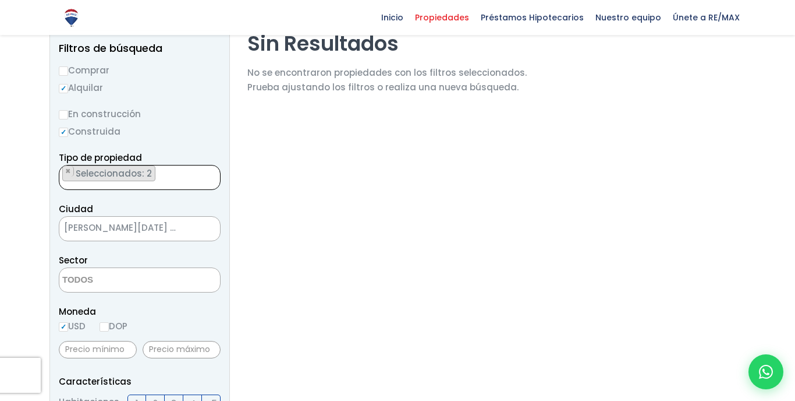
click at [176, 183] on ul "× Seleccionados: 2 × Seleccionados: 2" at bounding box center [132, 174] width 146 height 25
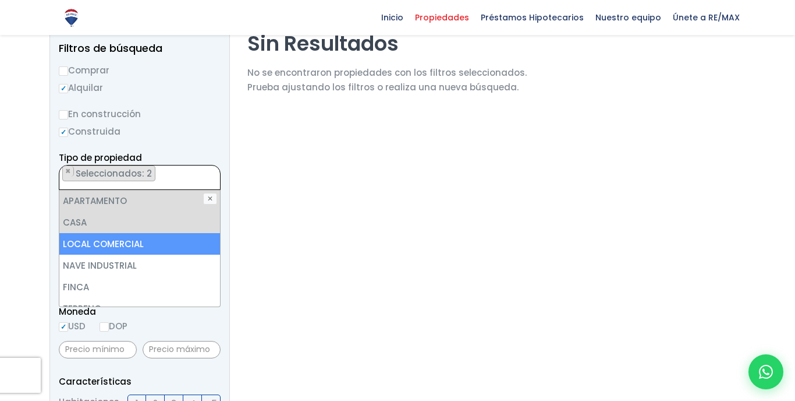
click at [41, 260] on div at bounding box center [397, 389] width 795 height 929
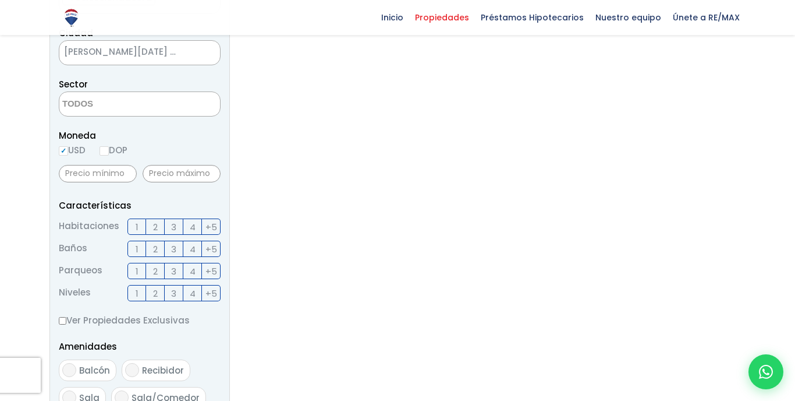
scroll to position [313, 0]
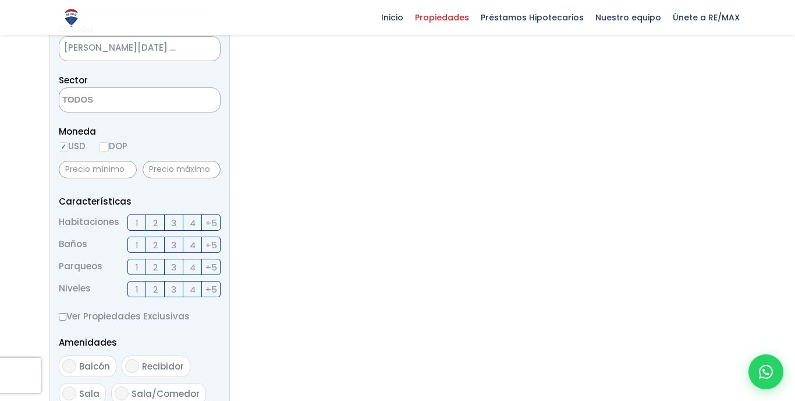
click at [100, 153] on label "DOP" at bounding box center [114, 146] width 28 height 15
click at [0, 0] on input "DOP" at bounding box center [0, 0] width 0 height 0
click at [100, 153] on label "DOP" at bounding box center [114, 146] width 28 height 15
click at [0, 0] on input "DOP" at bounding box center [0, 0] width 0 height 0
click at [100, 151] on input "DOP" at bounding box center [104, 146] width 9 height 9
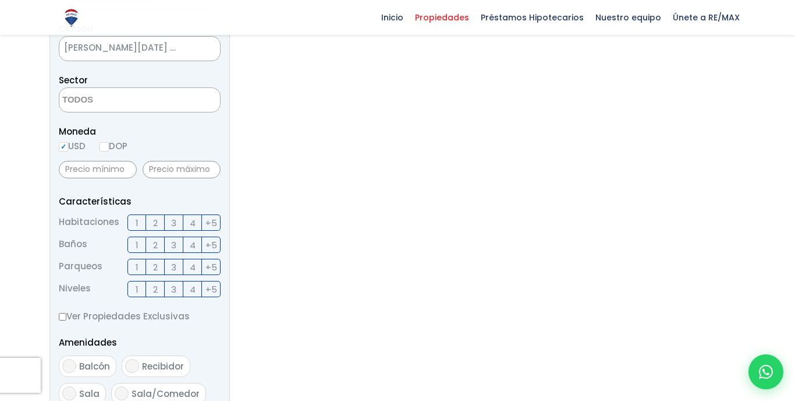
radio input "true"
click at [0, 0] on input "1" at bounding box center [0, 0] width 0 height 0
checkbox input "true"
click at [0, 0] on input "1" at bounding box center [0, 0] width 0 height 0
checkbox input "true"
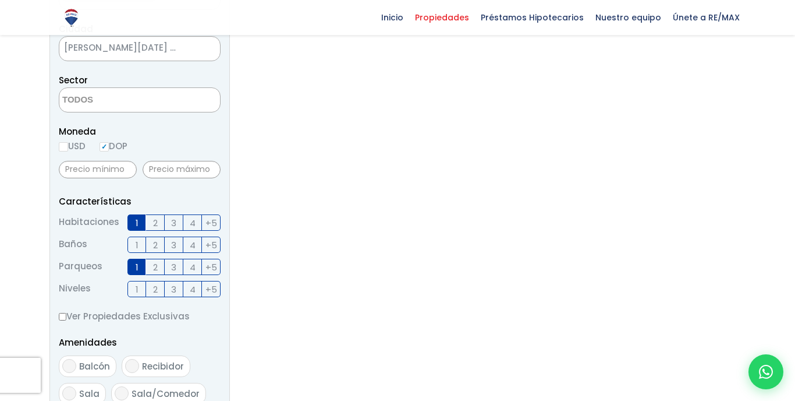
click at [0, 0] on input "1" at bounding box center [0, 0] width 0 height 0
checkbox input "true"
click at [151, 231] on label "2" at bounding box center [155, 222] width 19 height 16
click at [0, 0] on input "2" at bounding box center [0, 0] width 0 height 0
checkbox input "true"
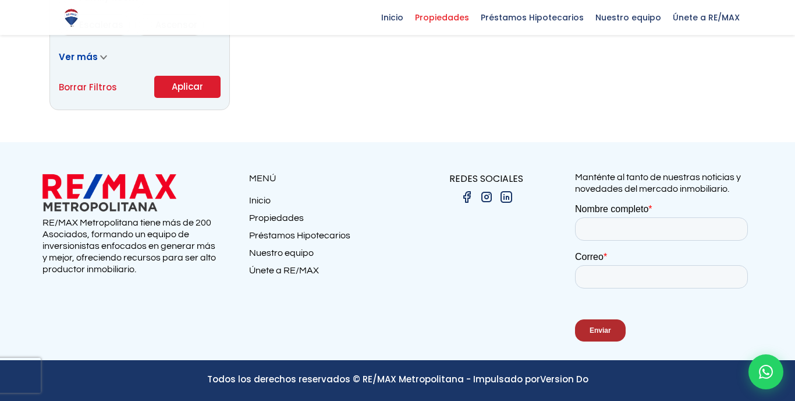
scroll to position [863, 0]
click at [196, 93] on button "Aplicar" at bounding box center [187, 87] width 66 height 22
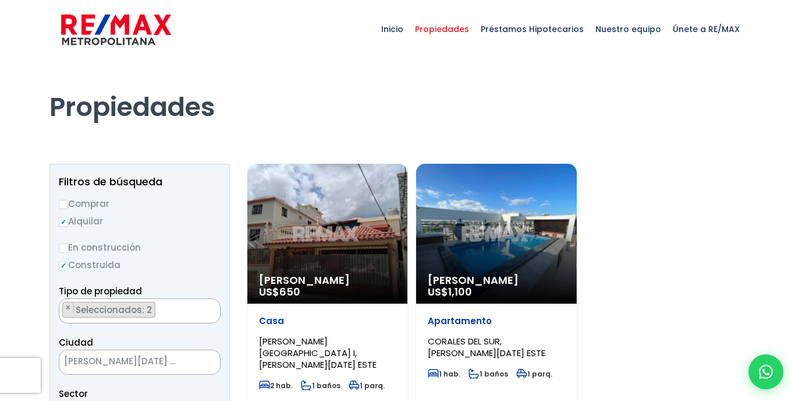
select select
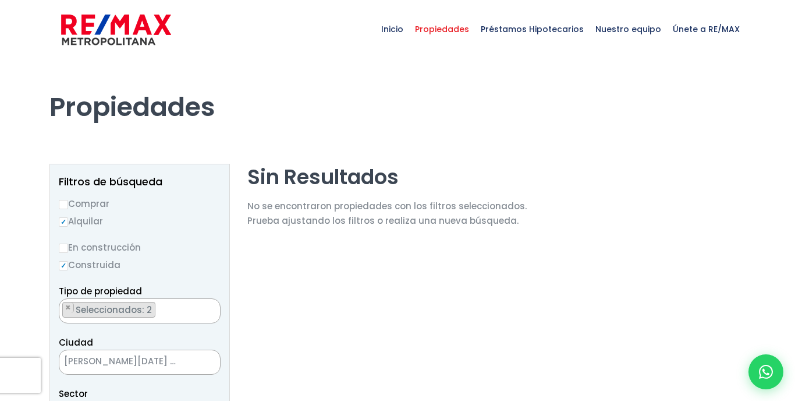
select select "148"
select select
